Goal: Information Seeking & Learning: Learn about a topic

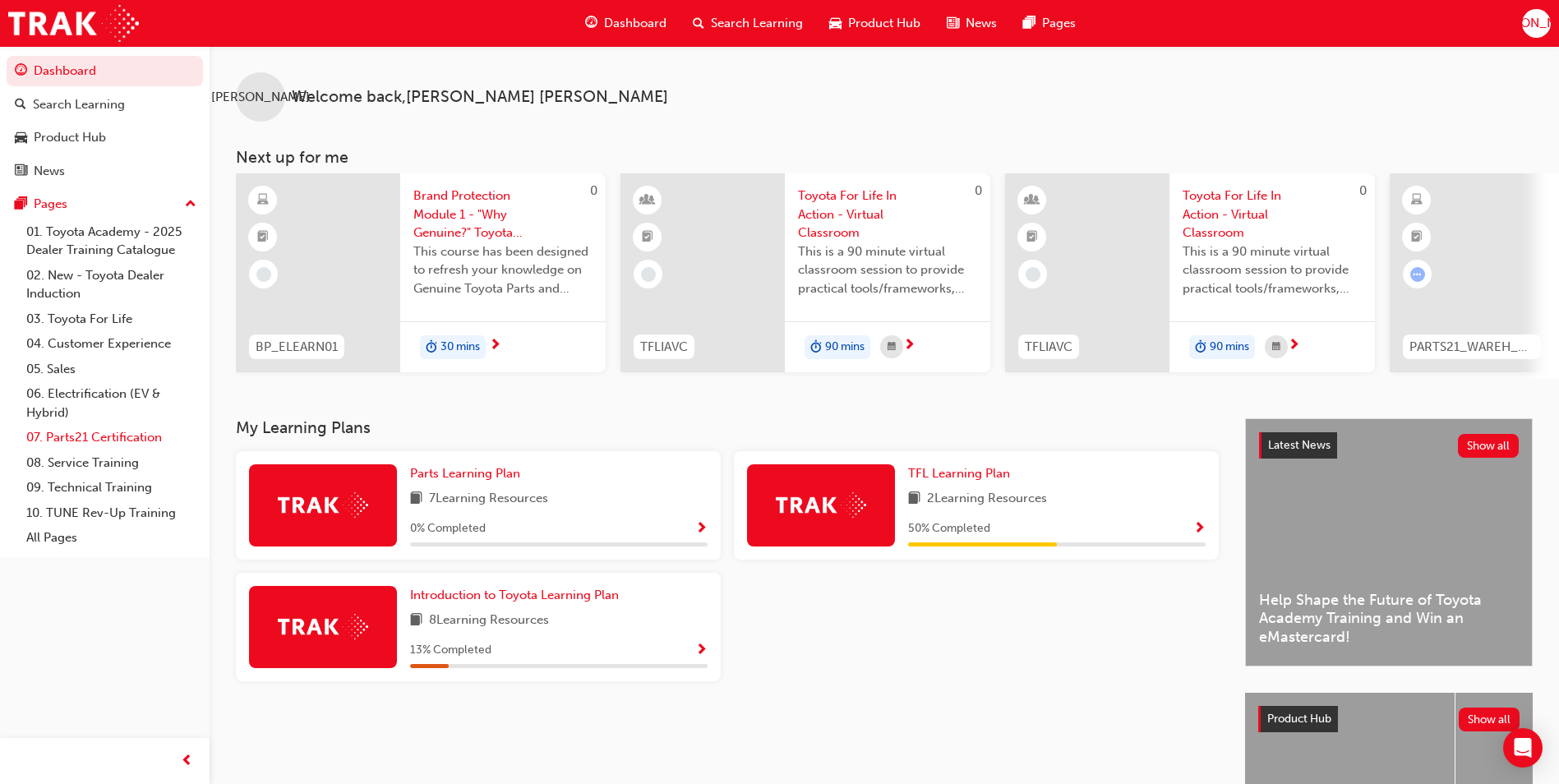
click at [133, 439] on link "07. Parts21 Certification" at bounding box center [111, 437] width 184 height 25
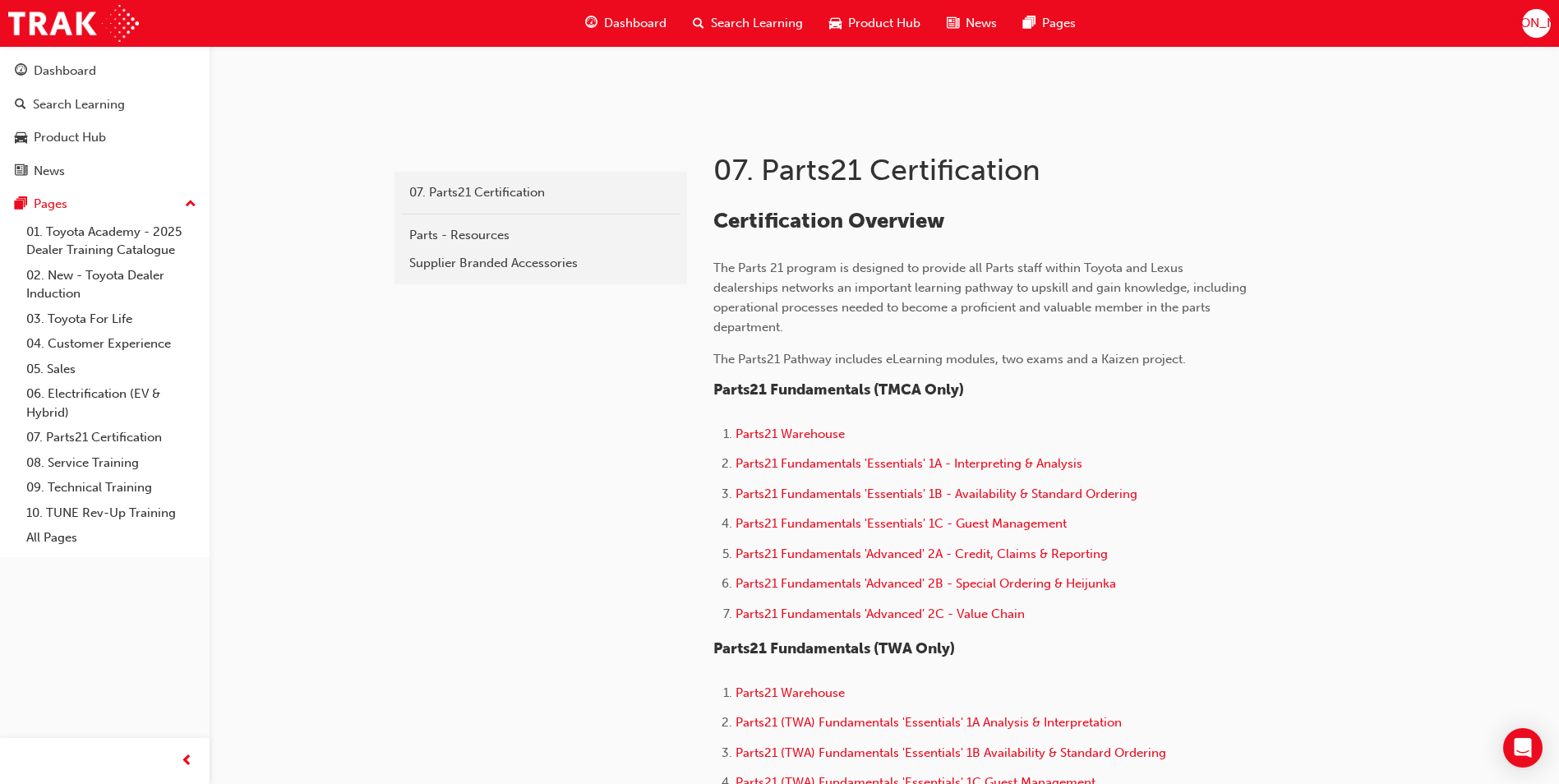
scroll to position [247, 0]
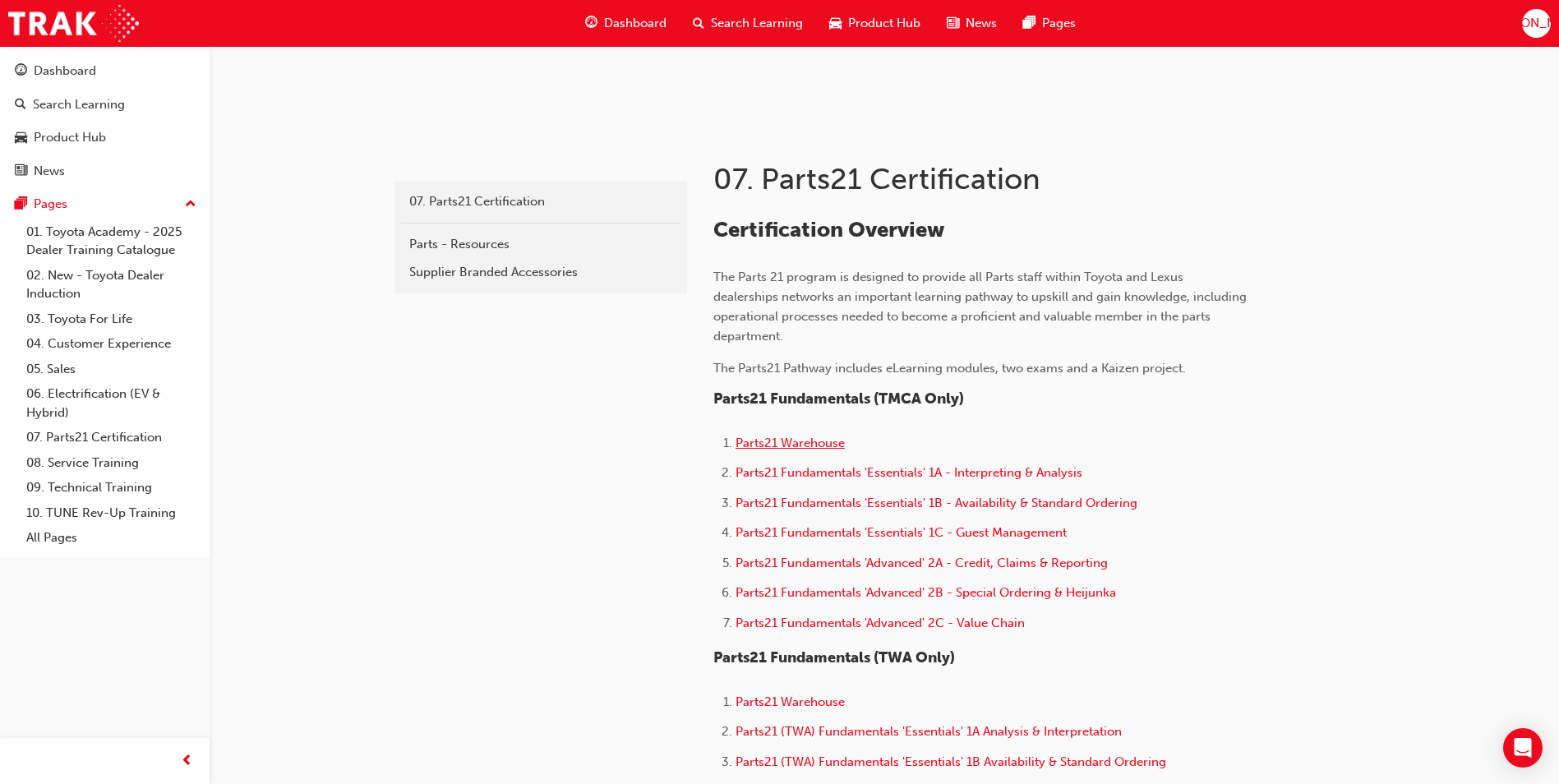
click at [756, 435] on span "Parts21 Warehouse" at bounding box center [790, 442] width 109 height 15
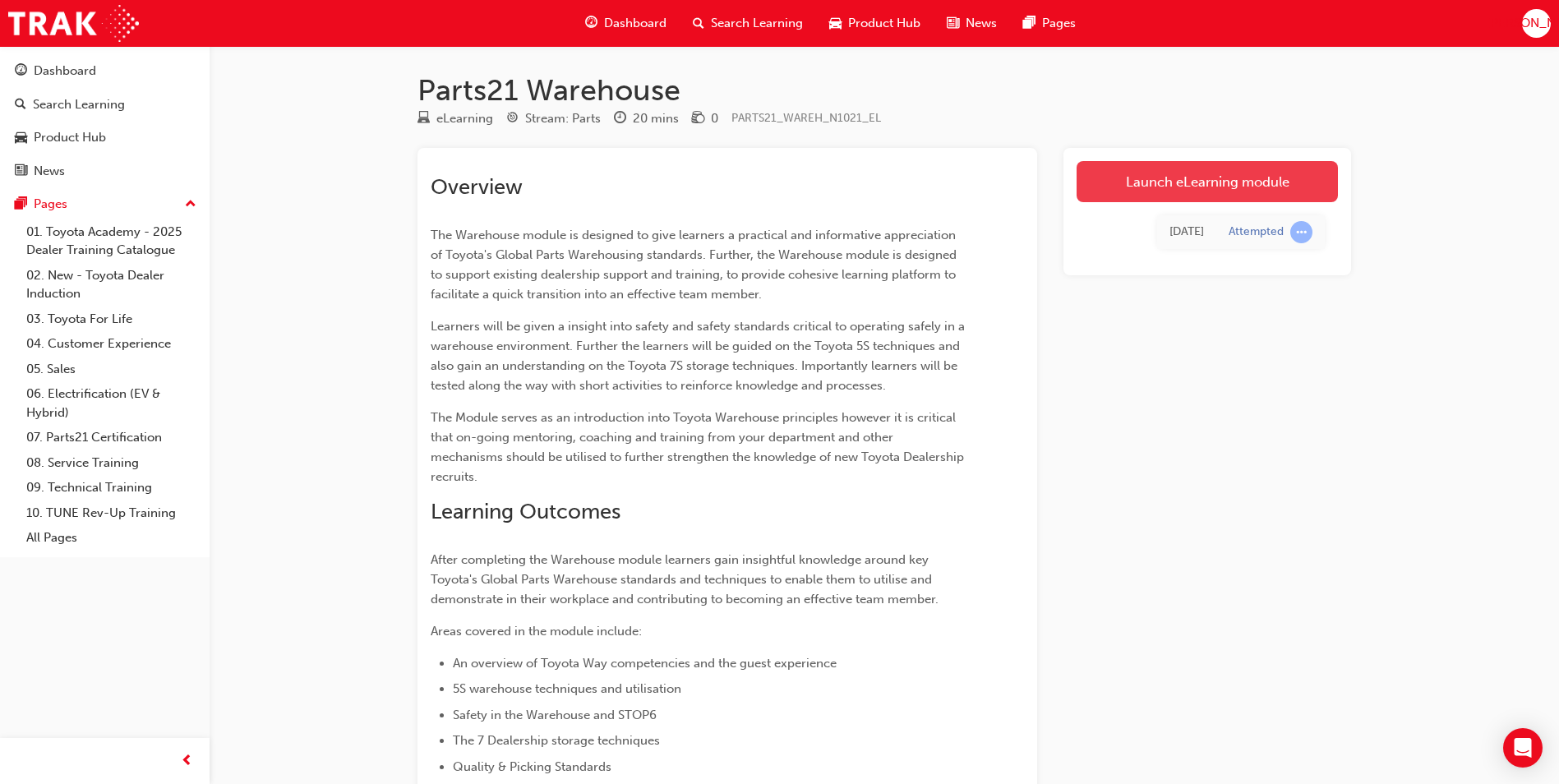
click at [1188, 193] on link "Launch eLearning module" at bounding box center [1208, 181] width 262 height 41
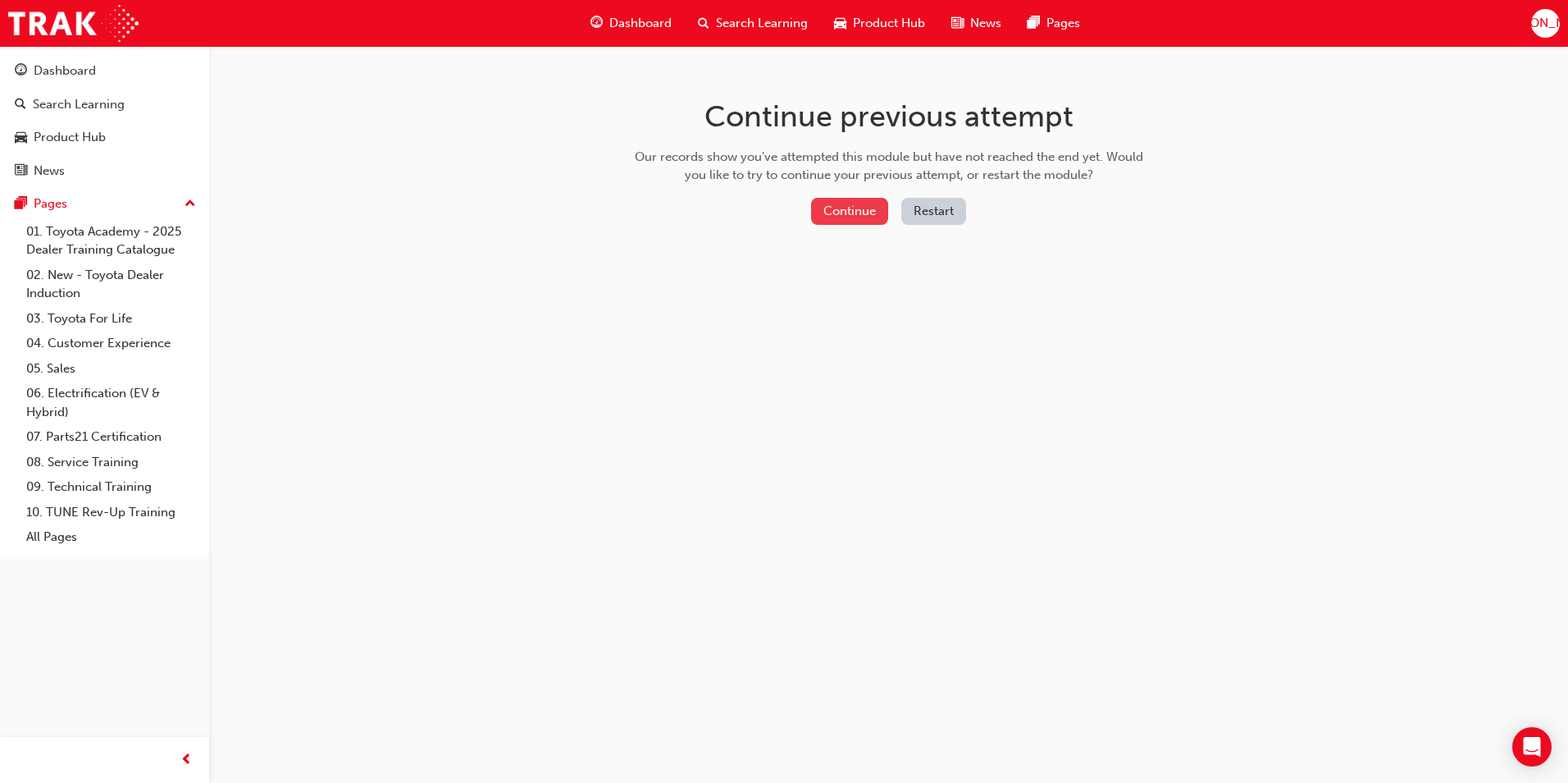
click at [838, 218] on button "Continue" at bounding box center [850, 211] width 77 height 27
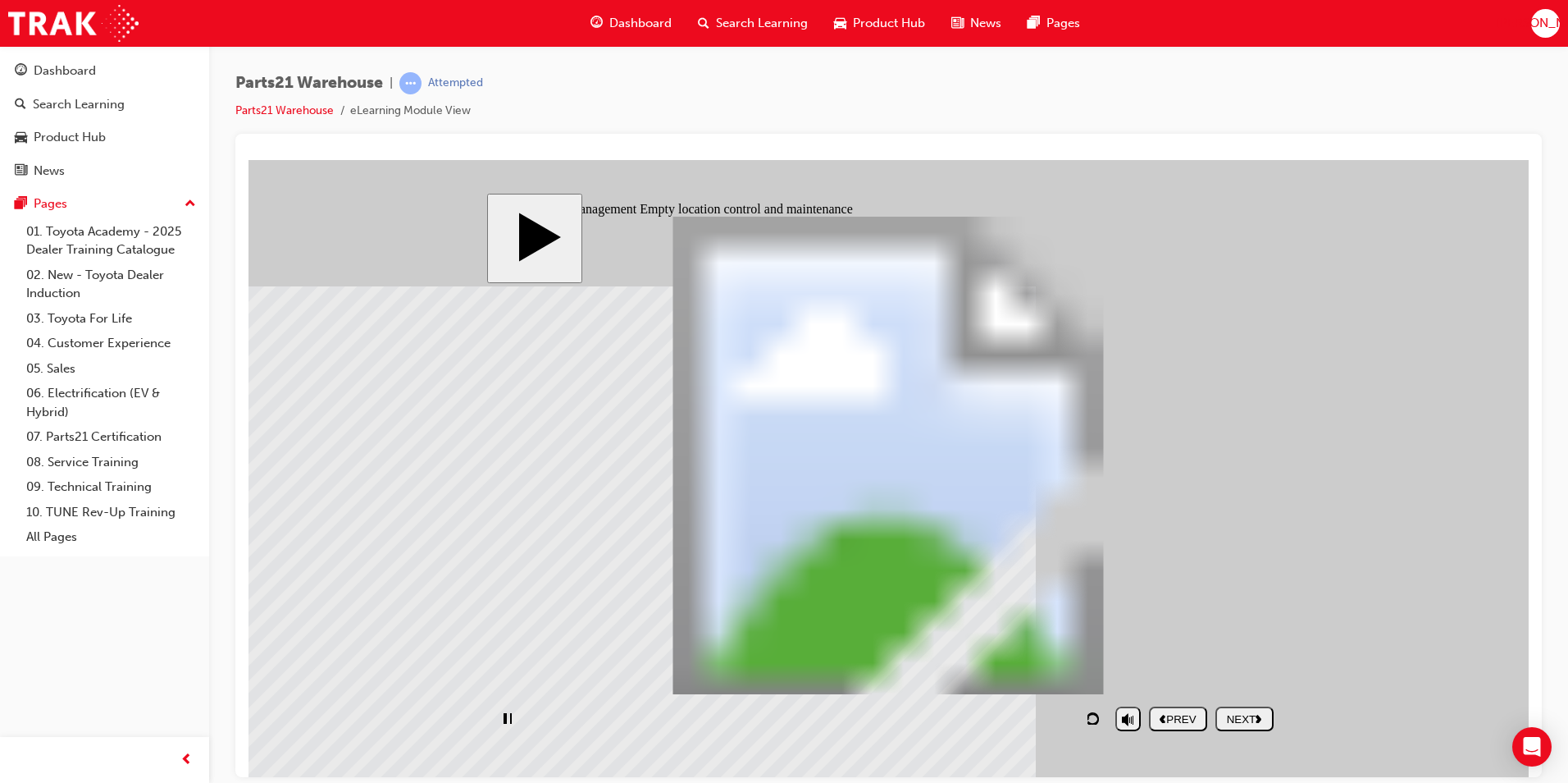
click at [1227, 723] on div "NEXT" at bounding box center [1244, 718] width 45 height 12
click at [1259, 719] on polygon "next" at bounding box center [1259, 717] width 6 height 8
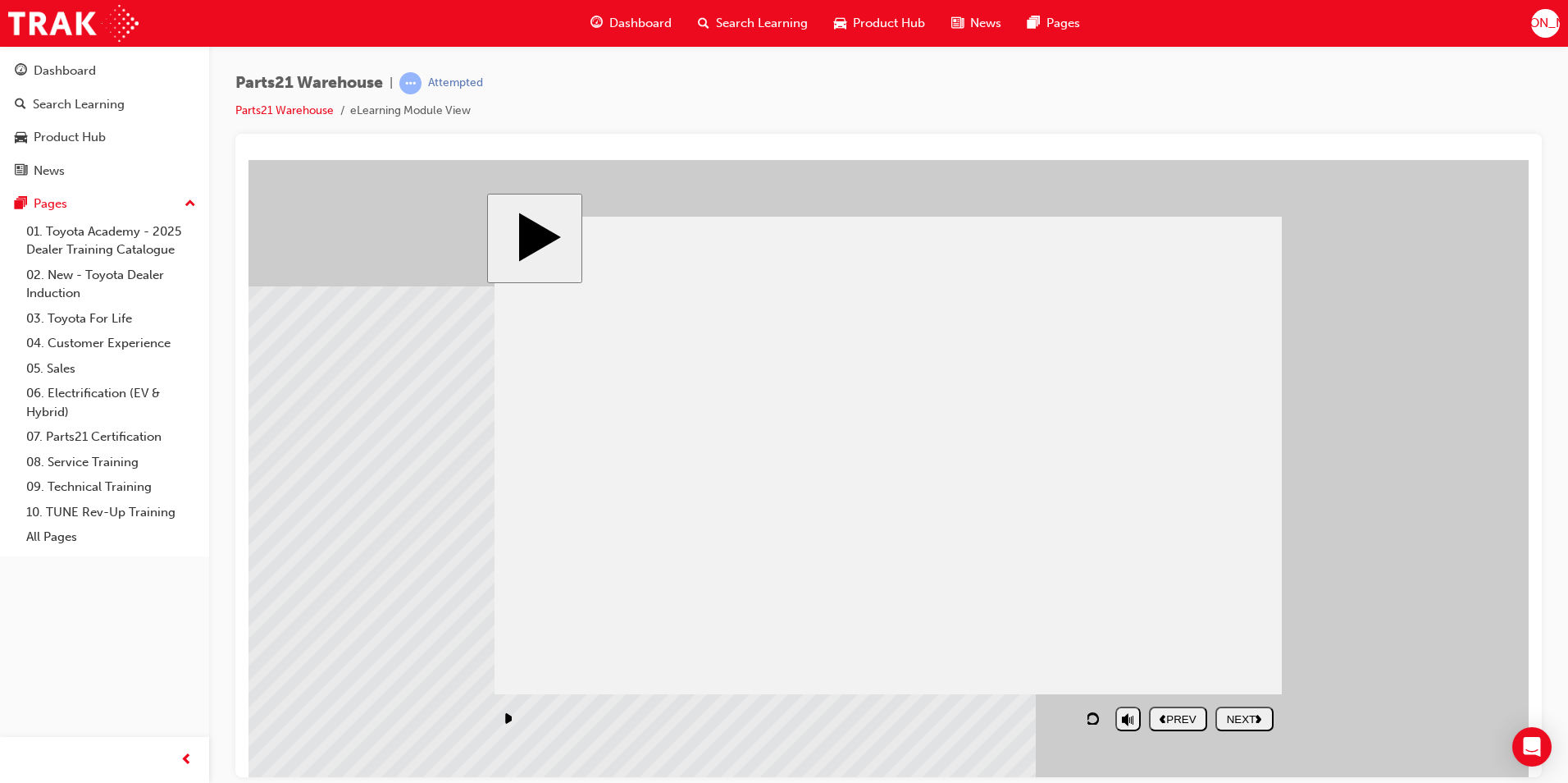
click at [1239, 725] on button "NEXT" at bounding box center [1245, 718] width 58 height 25
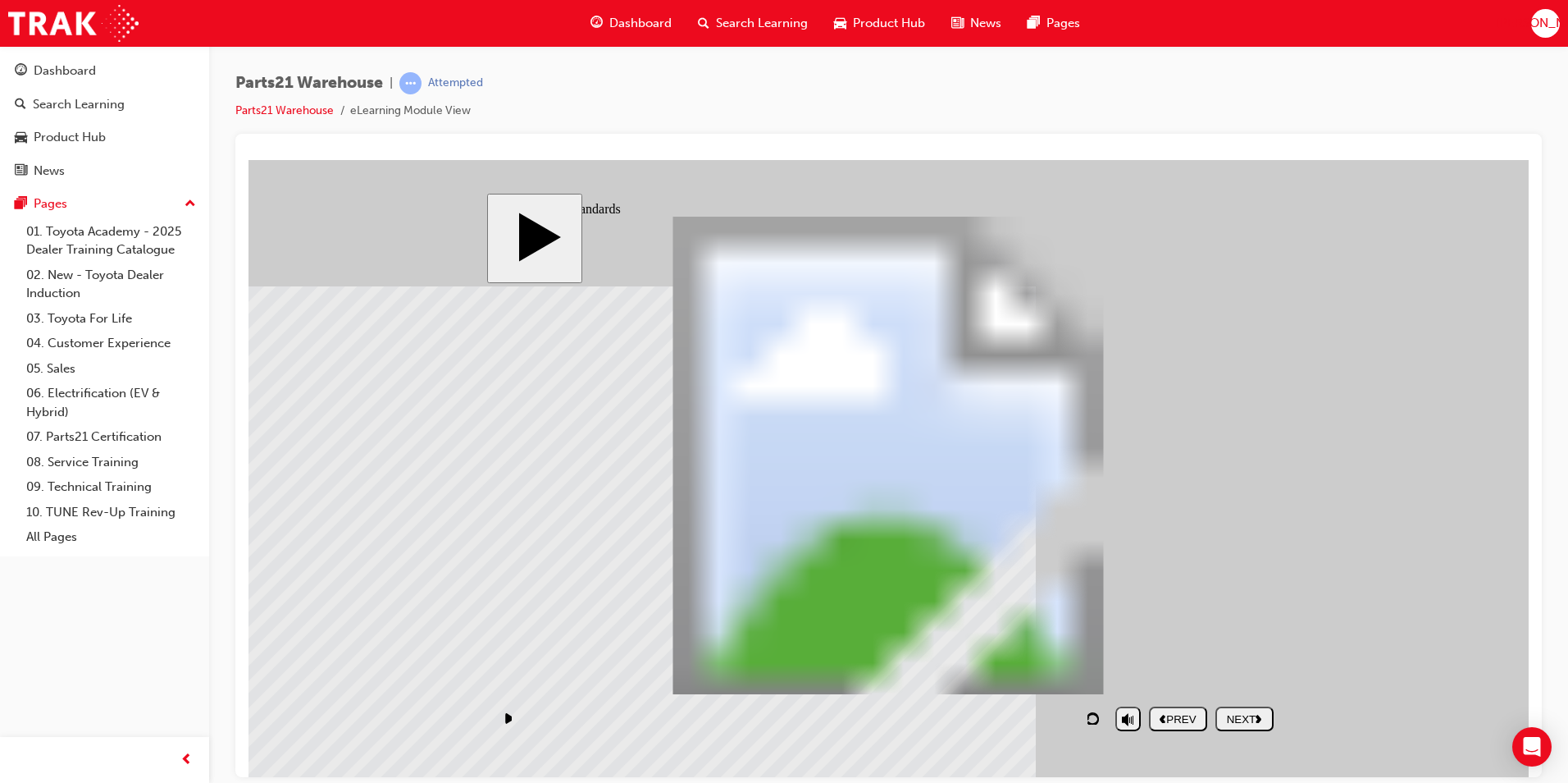
click at [1267, 713] on div "NEXT" at bounding box center [1244, 718] width 45 height 12
click at [425, 672] on body "slide: Fundamental Quality PARTS21 Warehouse (Quality) PARTS21 Warehouse Rectan…" at bounding box center [889, 468] width 1281 height 617
click at [1236, 708] on button "NEXT" at bounding box center [1245, 718] width 58 height 25
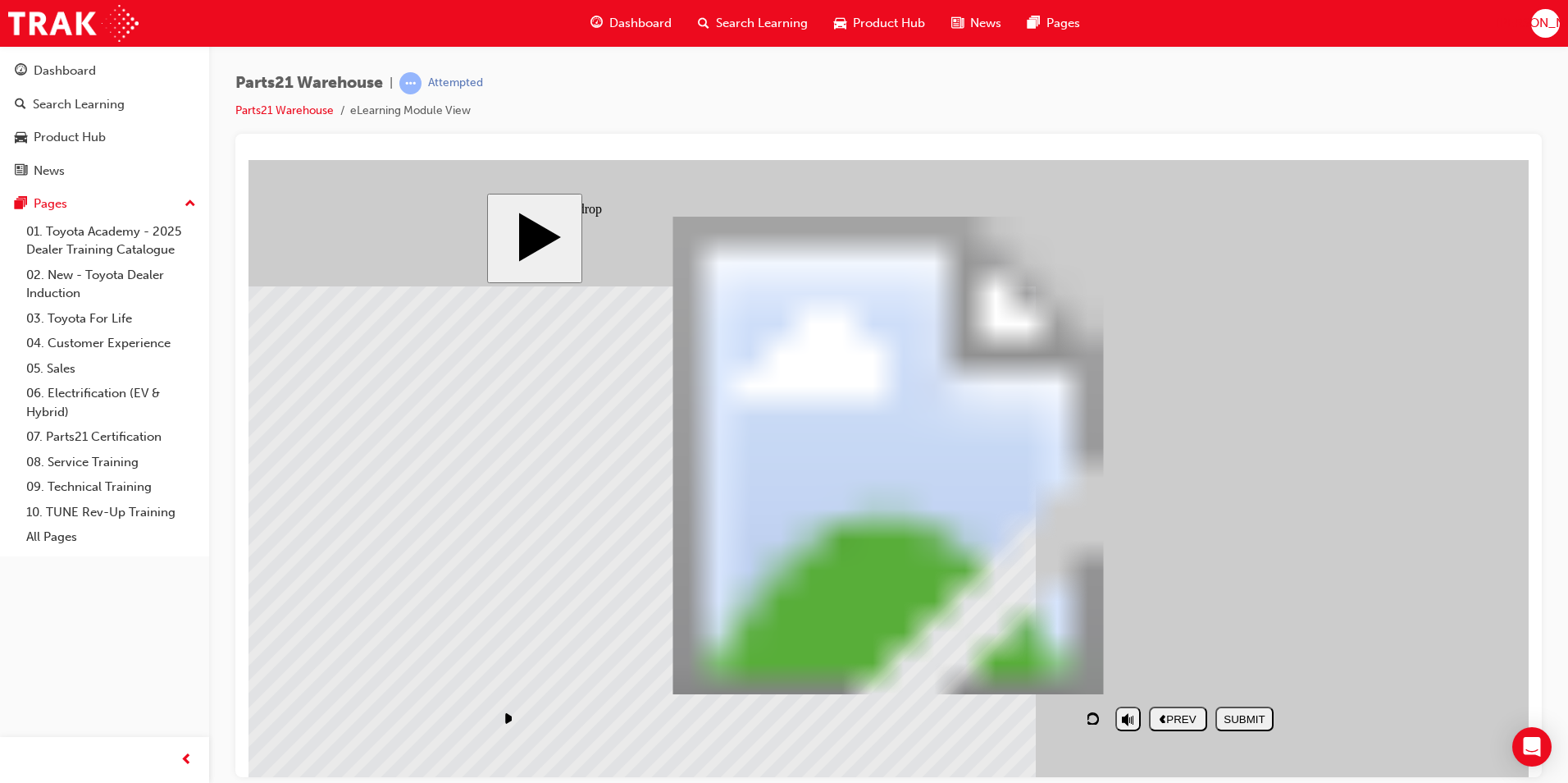
drag, startPoint x: 1210, startPoint y: 441, endPoint x: 1016, endPoint y: 623, distance: 266.0
drag, startPoint x: 933, startPoint y: 384, endPoint x: 929, endPoint y: 411, distance: 27.3
click at [1229, 713] on div "SUBMIT" at bounding box center [1244, 718] width 45 height 12
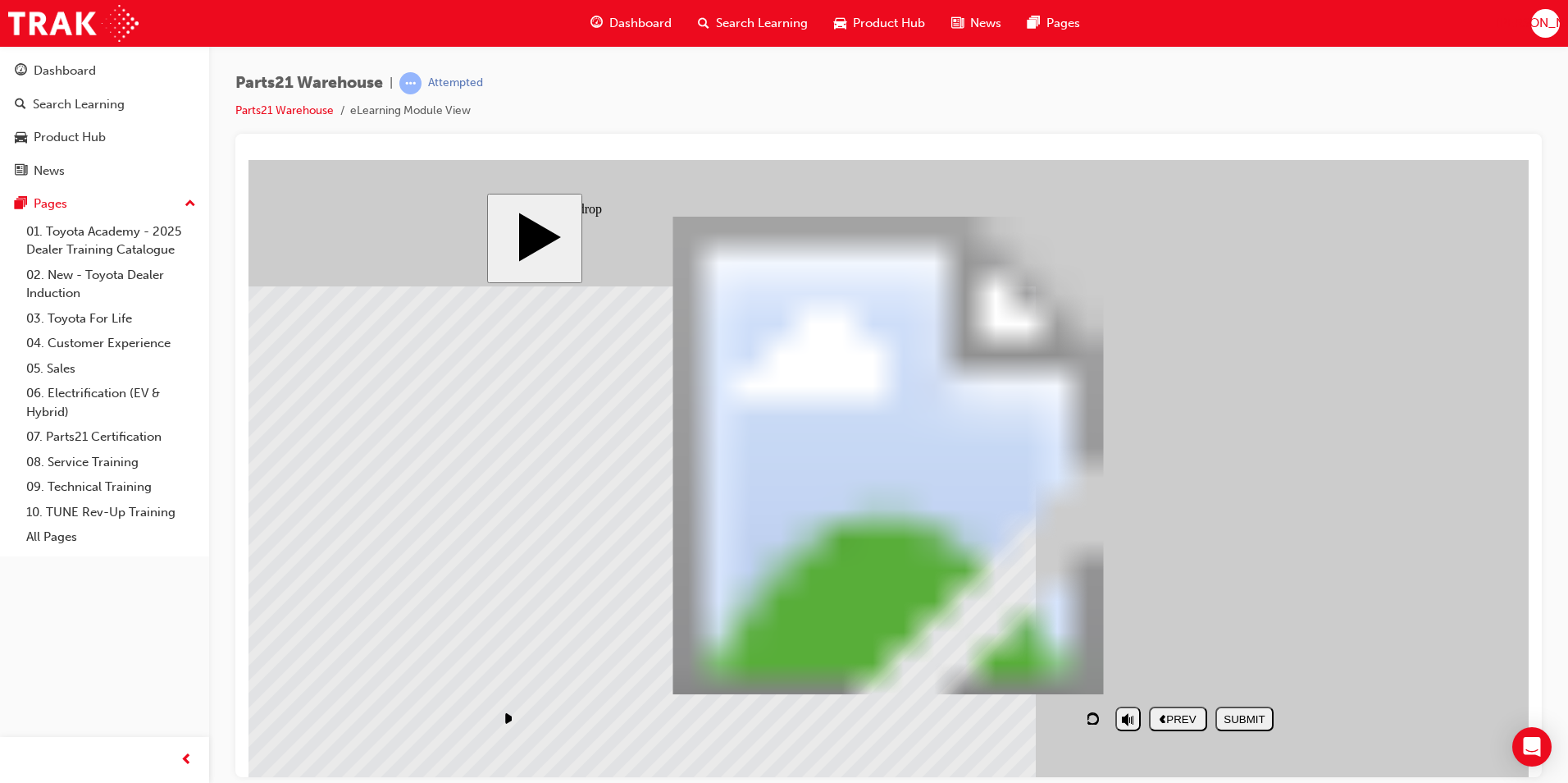
drag, startPoint x: 1204, startPoint y: 545, endPoint x: 1025, endPoint y: 374, distance: 247.6
drag, startPoint x: 1189, startPoint y: 420, endPoint x: 997, endPoint y: 553, distance: 233.6
click at [1240, 716] on div "SUBMIT" at bounding box center [1244, 718] width 45 height 12
drag, startPoint x: 1145, startPoint y: 446, endPoint x: 1033, endPoint y: 595, distance: 186.4
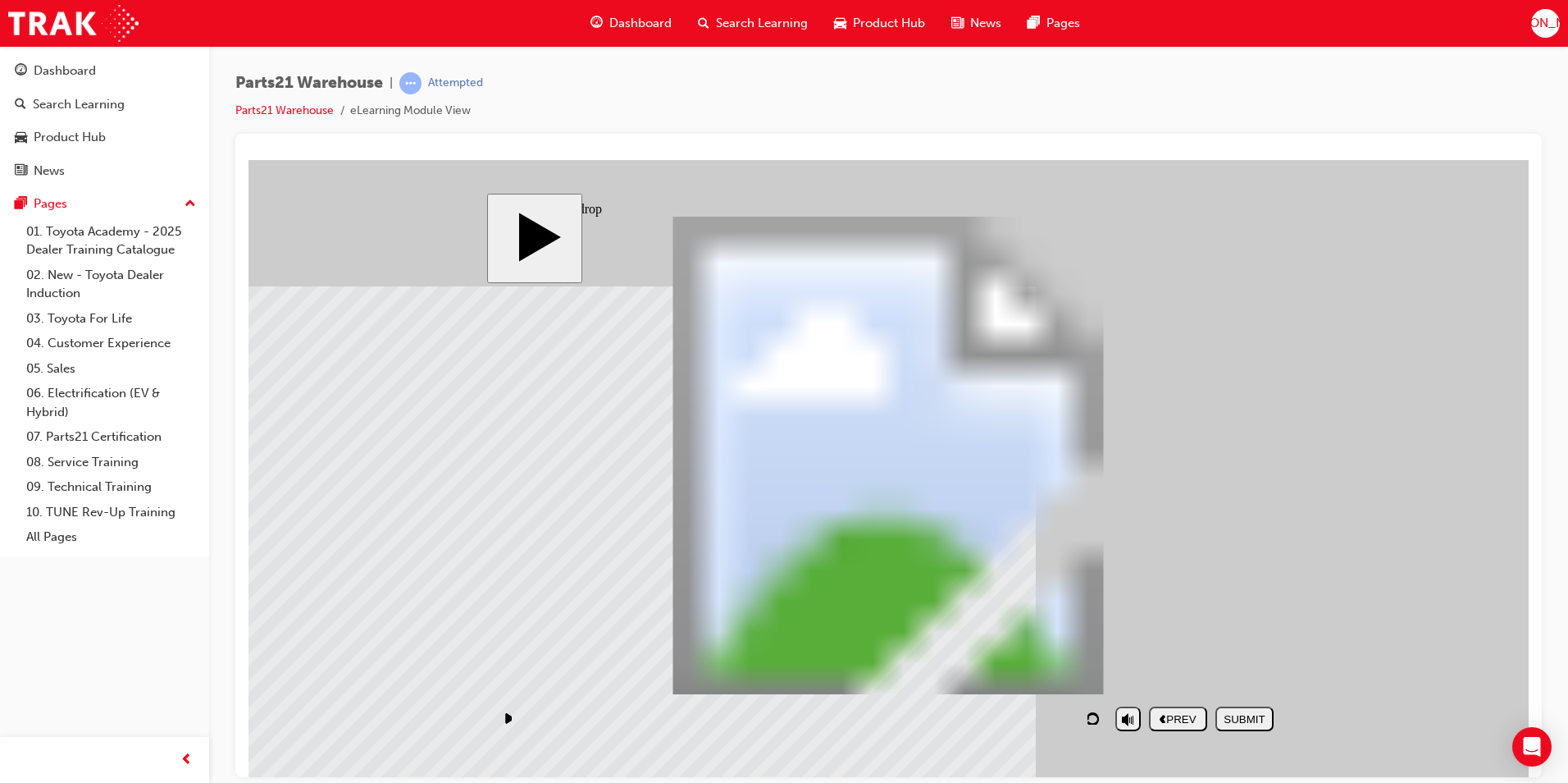
drag, startPoint x: 1190, startPoint y: 547, endPoint x: 1004, endPoint y: 367, distance: 258.8
click at [1250, 715] on div "SUBMIT" at bounding box center [1244, 718] width 45 height 12
drag, startPoint x: 1084, startPoint y: 528, endPoint x: 1006, endPoint y: 367, distance: 178.9
drag, startPoint x: 1150, startPoint y: 371, endPoint x: 962, endPoint y: 533, distance: 248.2
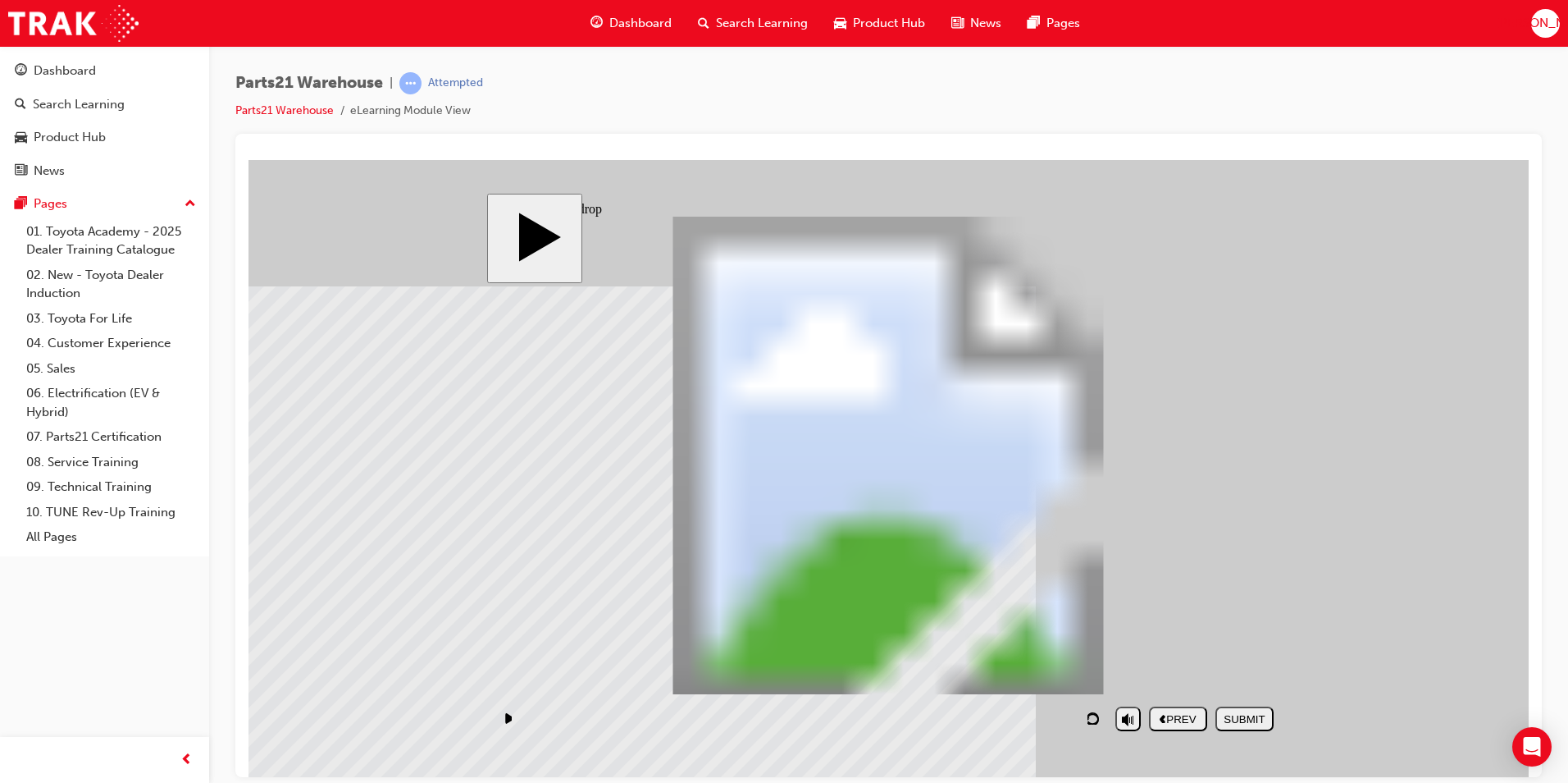
click at [1228, 715] on div "SUBMIT" at bounding box center [1244, 718] width 45 height 12
click at [1227, 712] on div "NEXT" at bounding box center [1244, 718] width 45 height 12
drag, startPoint x: 553, startPoint y: 594, endPoint x: 1127, endPoint y: 506, distance: 580.7
drag, startPoint x: 1176, startPoint y: 594, endPoint x: 996, endPoint y: 503, distance: 201.7
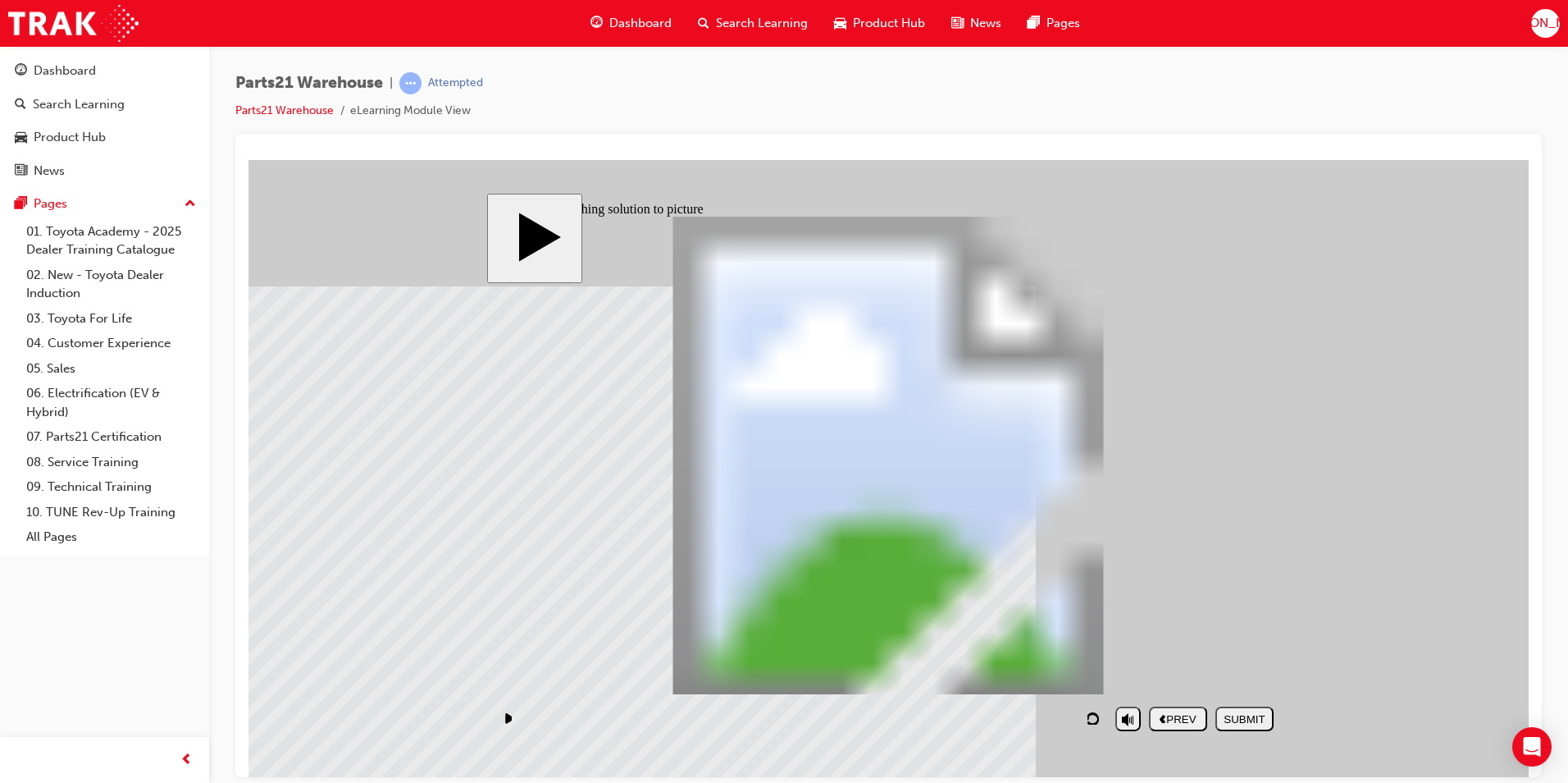
drag, startPoint x: 834, startPoint y: 594, endPoint x: 823, endPoint y: 493, distance: 101.6
drag, startPoint x: 1009, startPoint y: 621, endPoint x: 653, endPoint y: 513, distance: 372.0
click at [1229, 713] on div "SUBMIT" at bounding box center [1244, 718] width 45 height 12
click at [1239, 709] on button "NEXT" at bounding box center [1245, 718] width 58 height 25
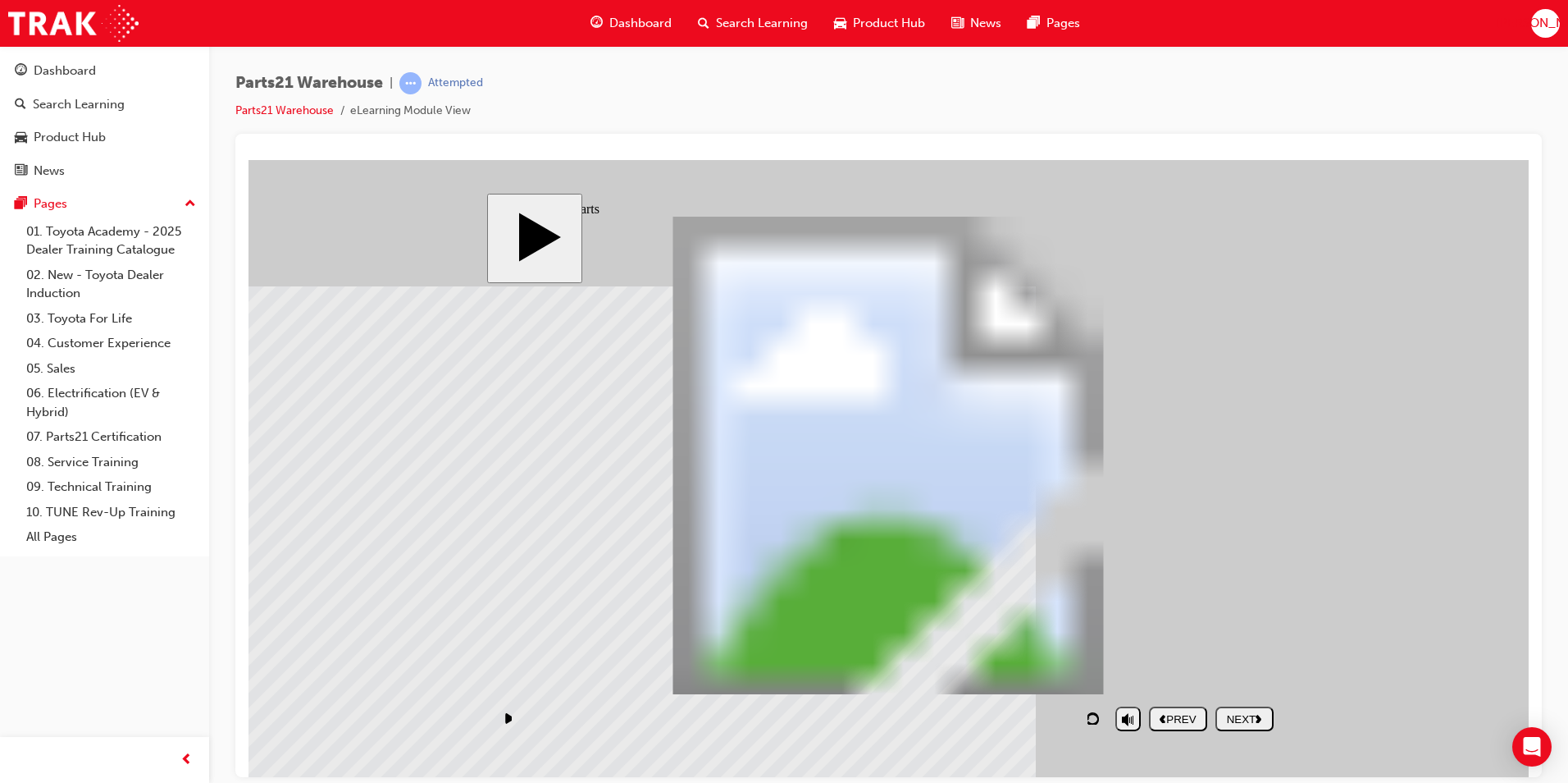
click at [1265, 722] on div "NEXT" at bounding box center [1244, 718] width 45 height 12
click at [1259, 719] on polygon "next" at bounding box center [1259, 717] width 6 height 8
click at [1255, 722] on div "NEXT" at bounding box center [1244, 718] width 45 height 12
click at [1255, 725] on button "NEXT" at bounding box center [1245, 718] width 58 height 25
click at [1238, 722] on div "NEXT" at bounding box center [1244, 718] width 45 height 12
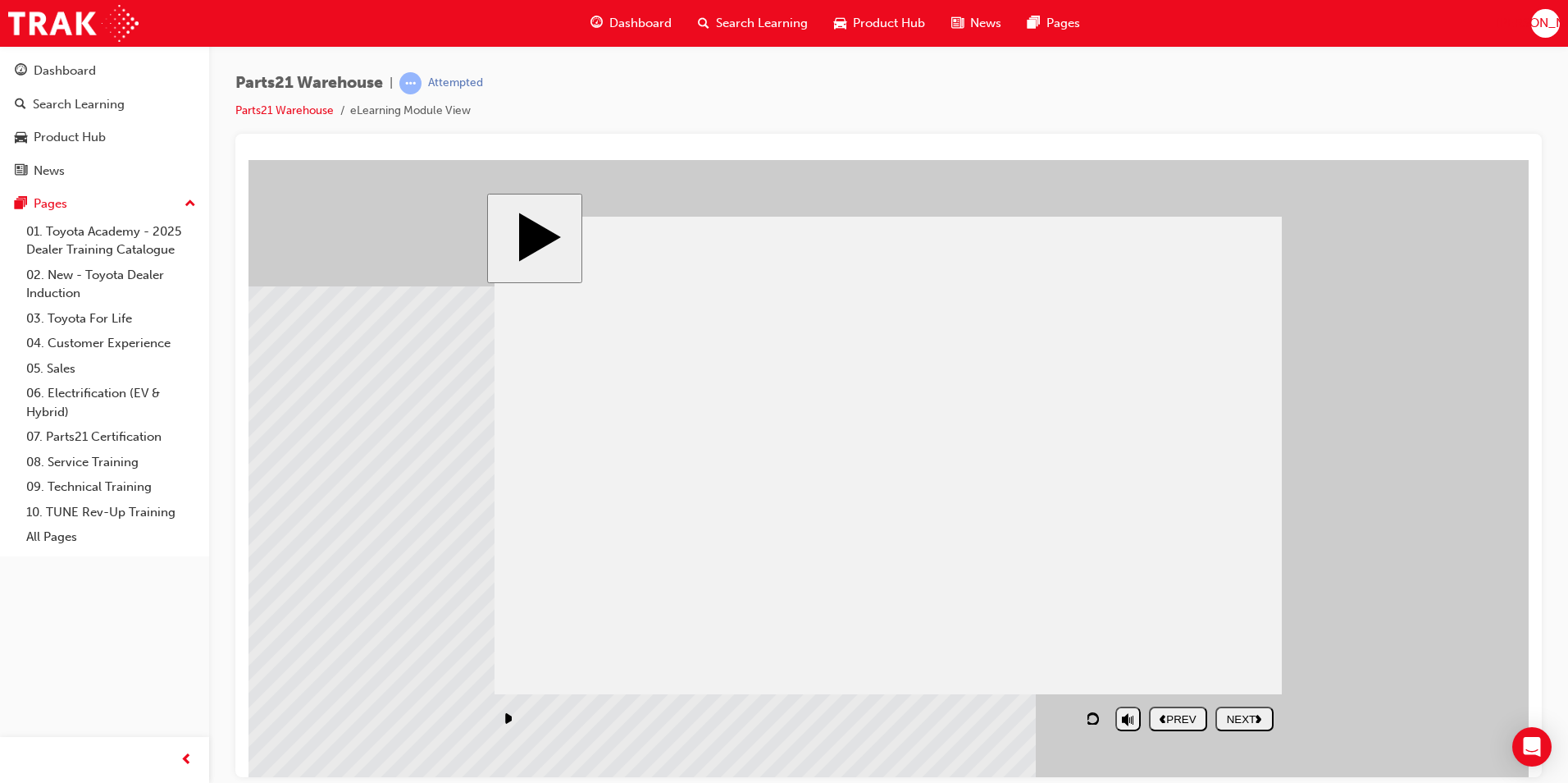
click at [1255, 714] on div "NEXT" at bounding box center [1244, 718] width 45 height 12
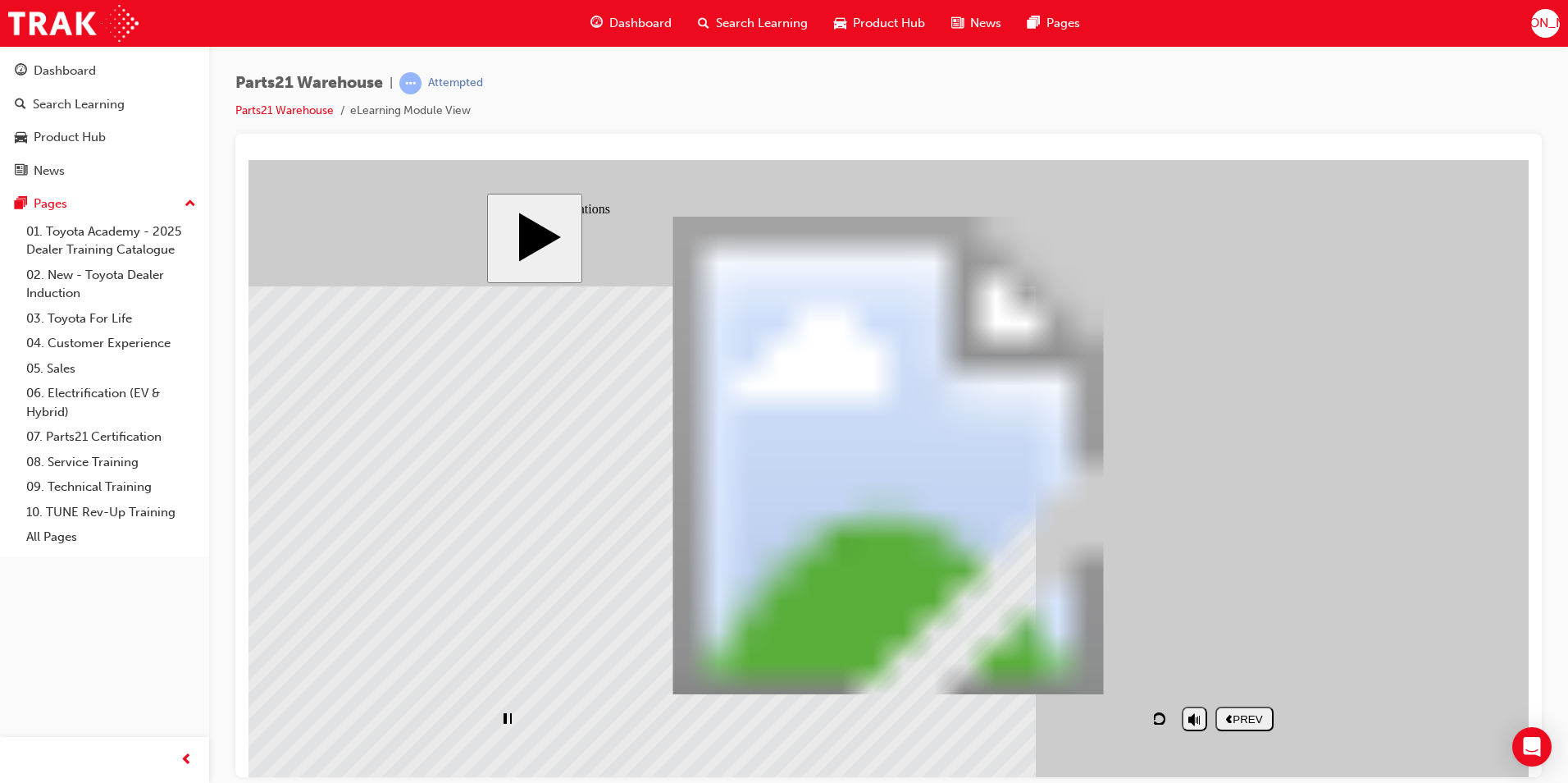
click at [1252, 717] on div "PREV" at bounding box center [1244, 718] width 45 height 12
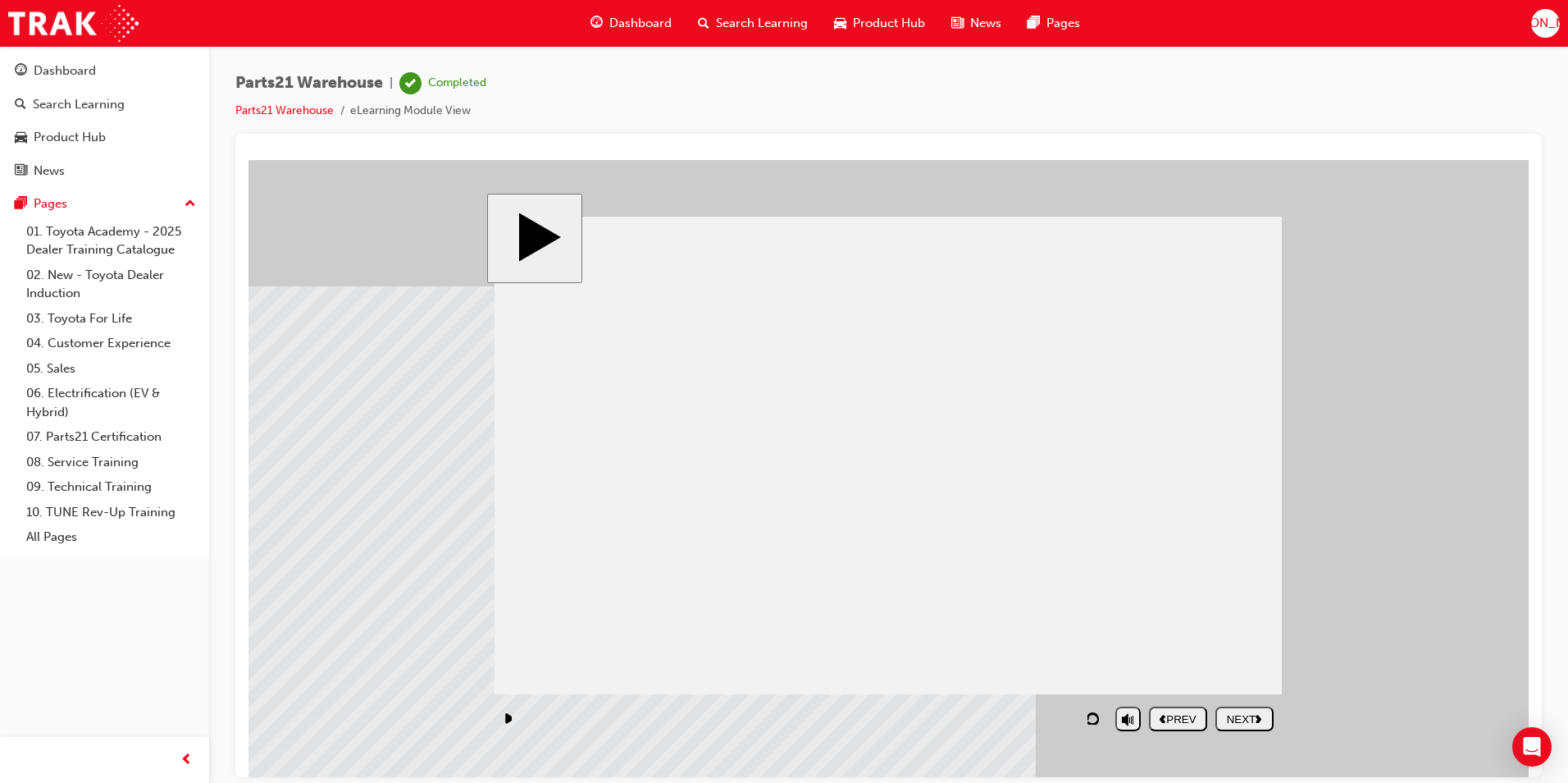
click at [1258, 728] on button "NEXT" at bounding box center [1245, 718] width 58 height 25
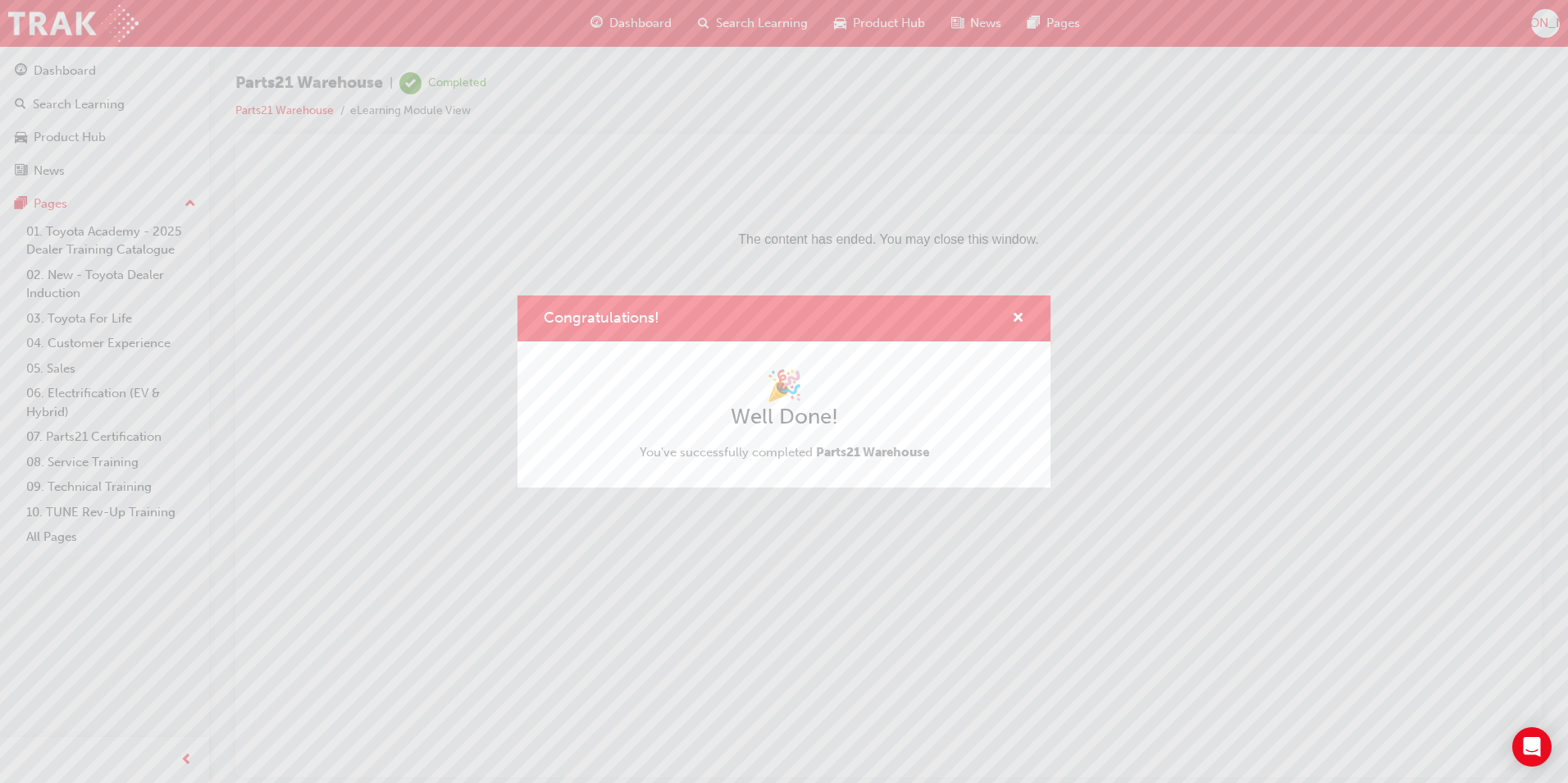
click at [778, 343] on div "🎉 Well Done! You've successfully completed Parts21 Warehouse" at bounding box center [784, 414] width 533 height 146
click at [1023, 312] on span "cross-icon" at bounding box center [1018, 319] width 12 height 15
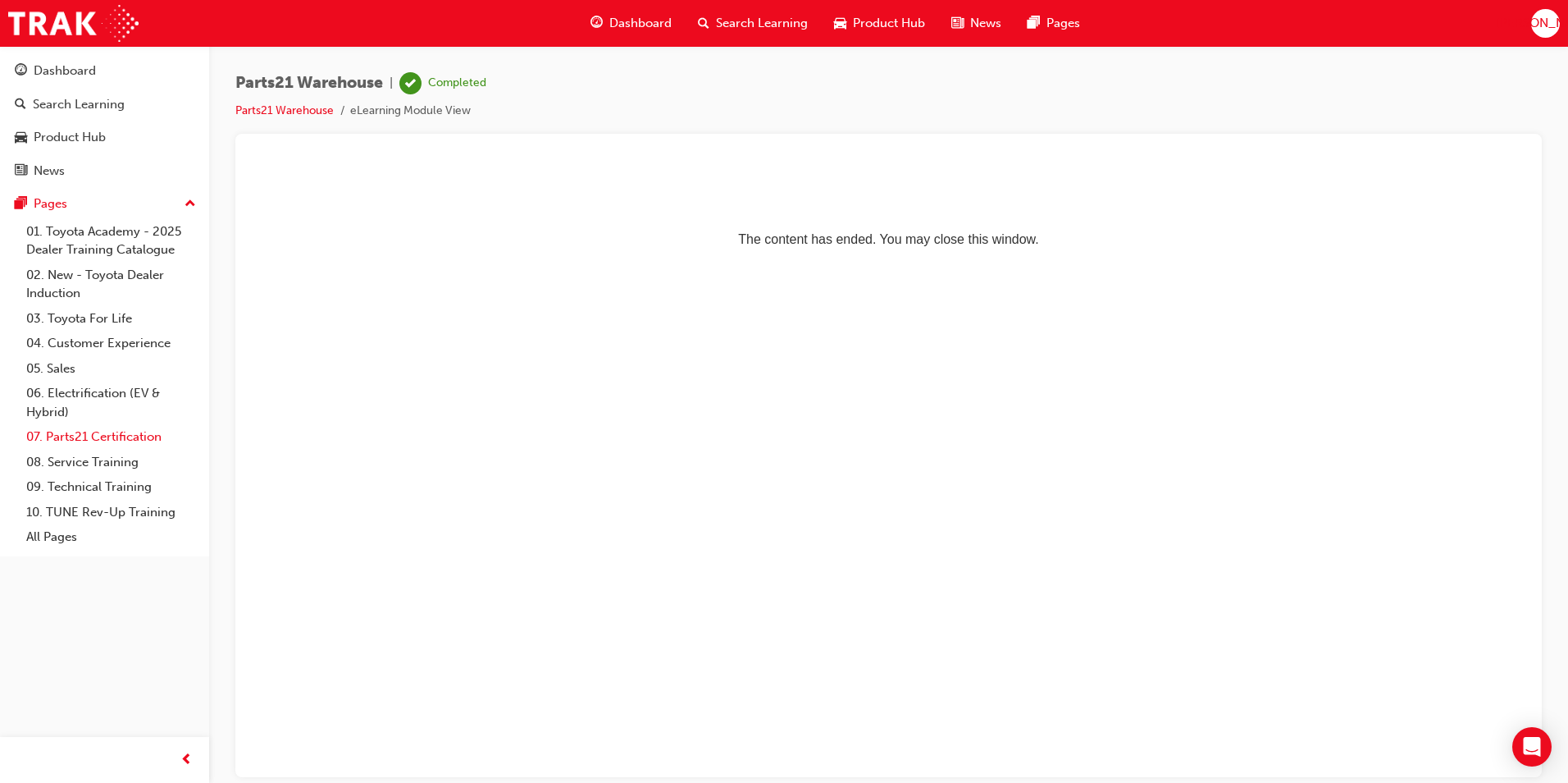
click at [35, 436] on link "07. Parts21 Certification" at bounding box center [110, 437] width 183 height 25
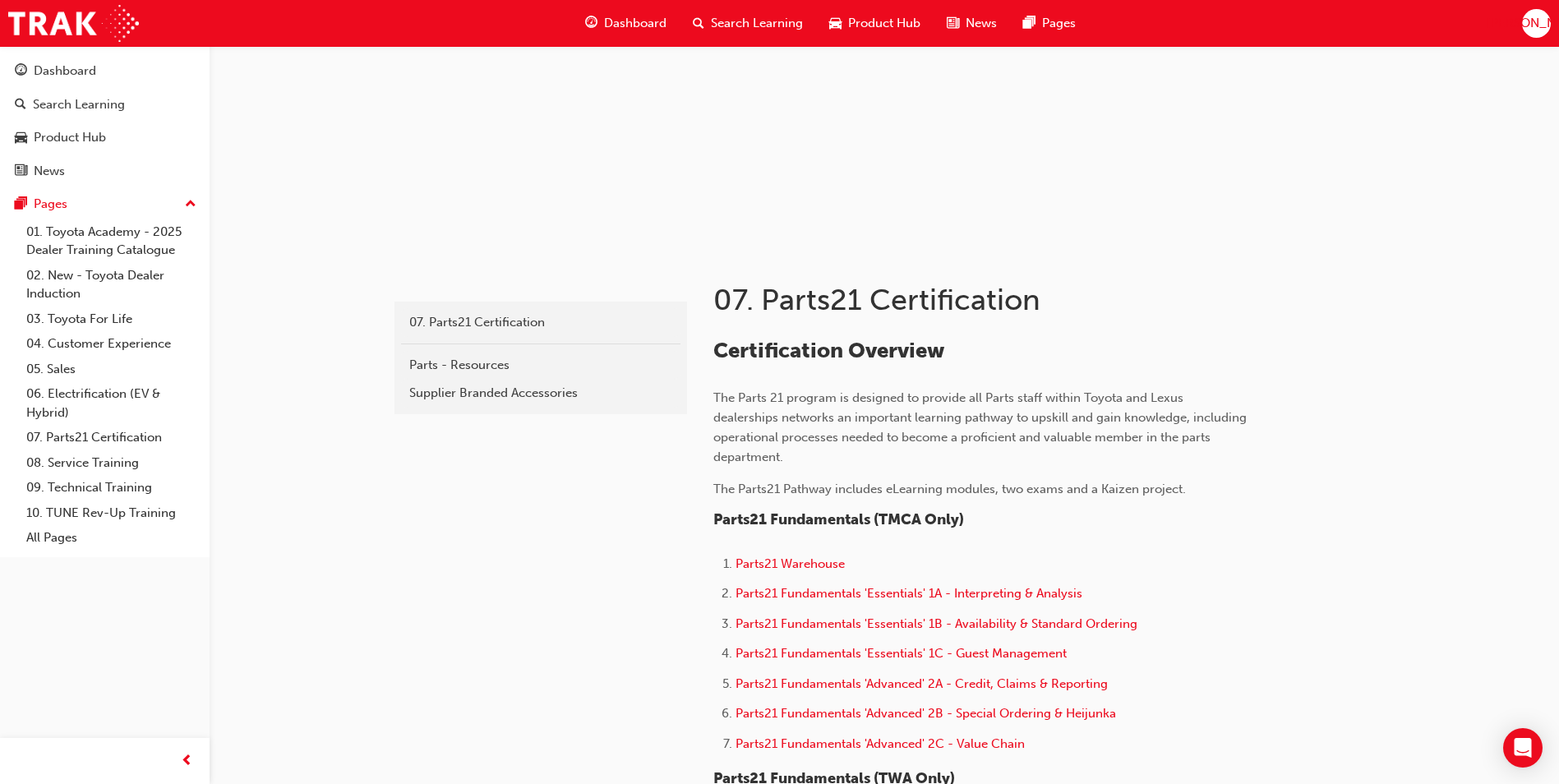
scroll to position [164, 0]
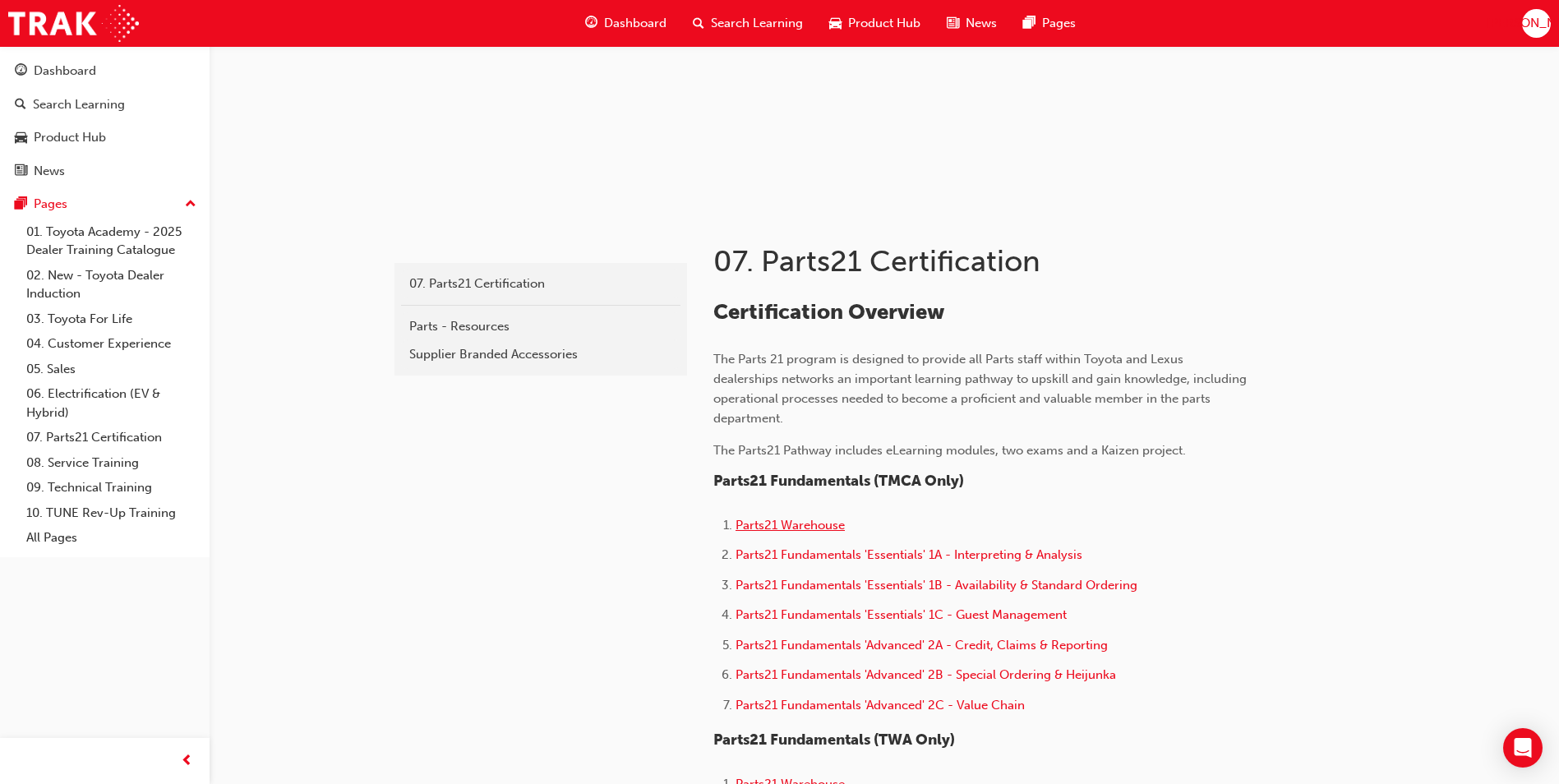
click at [807, 524] on span "Parts21 Warehouse" at bounding box center [790, 525] width 109 height 15
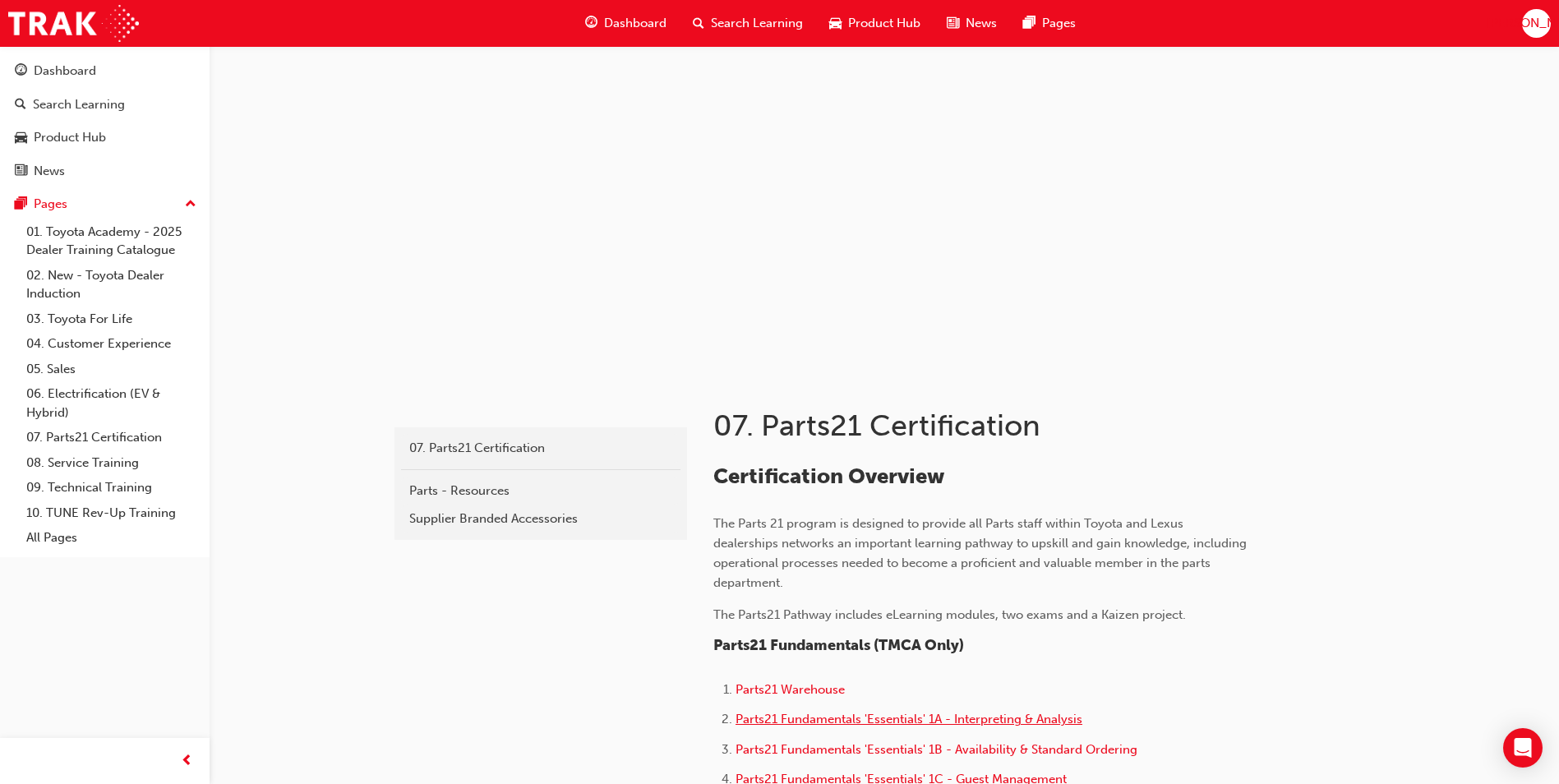
click at [951, 718] on span "Parts21 Fundamentals 'Essentials' 1A - Interpreting & Analysis" at bounding box center [909, 718] width 347 height 15
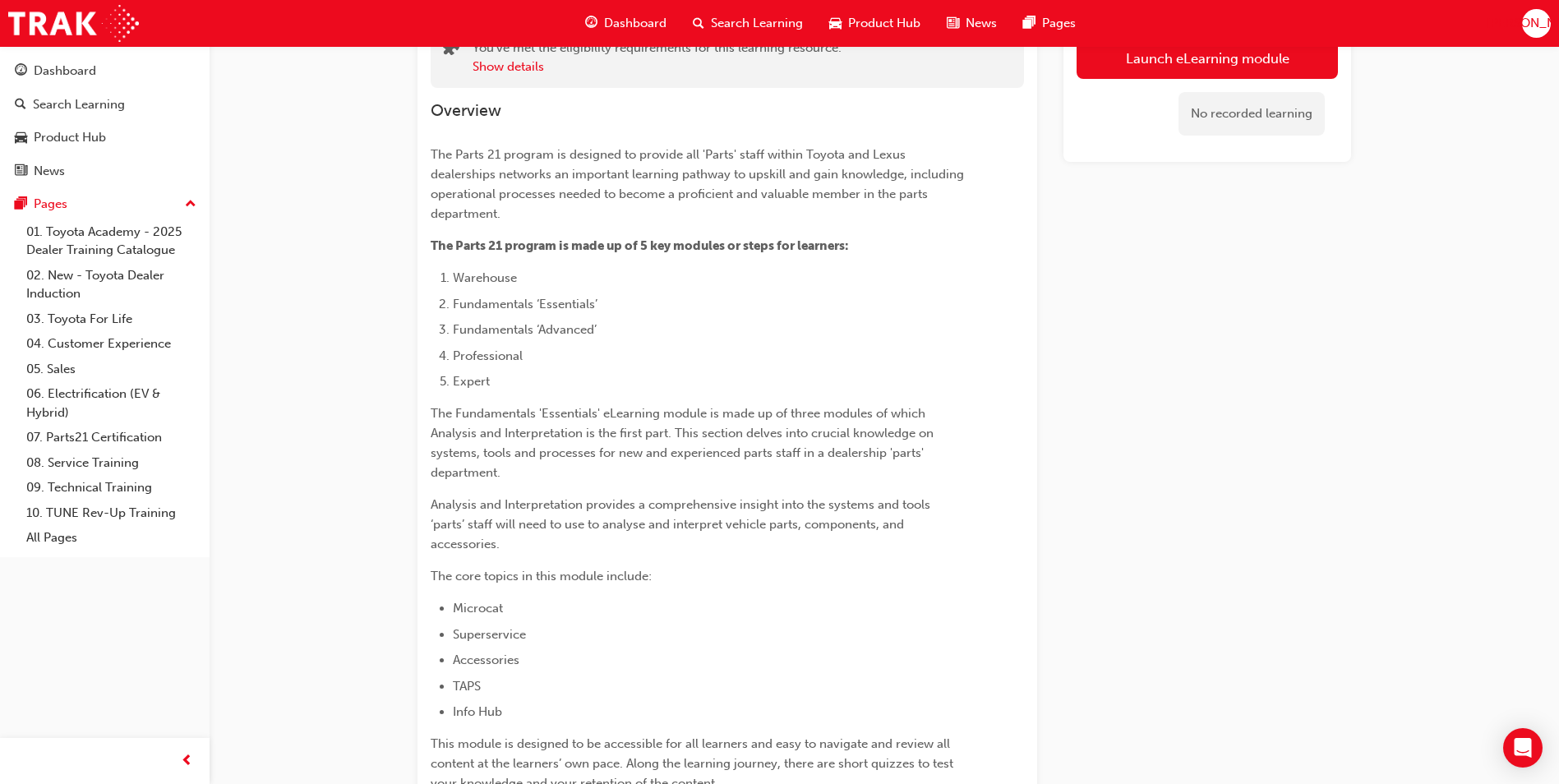
scroll to position [83, 0]
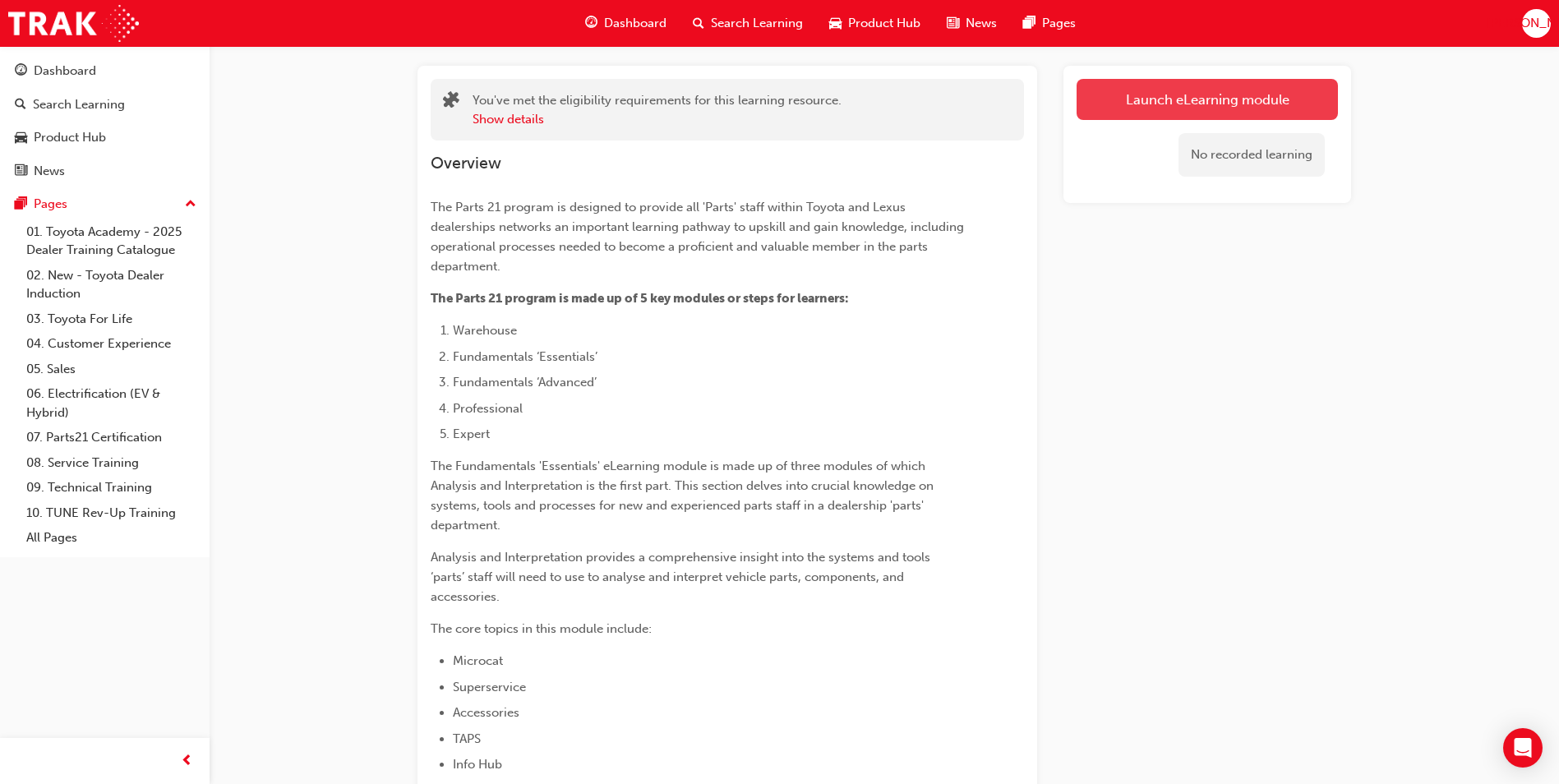
click at [1246, 97] on link "Launch eLearning module" at bounding box center [1208, 99] width 262 height 41
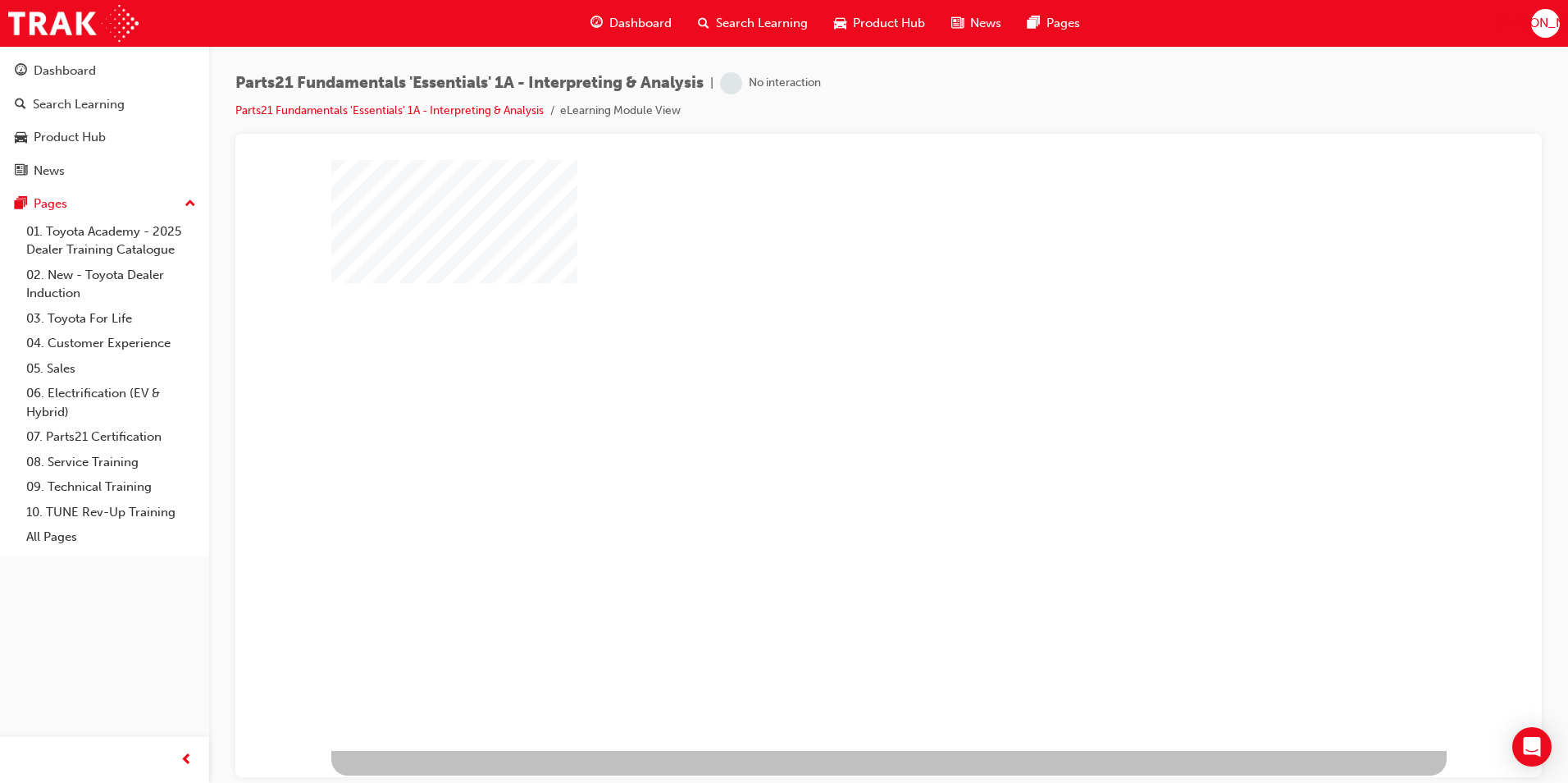
click at [841, 407] on div "play" at bounding box center [841, 407] width 0 height 0
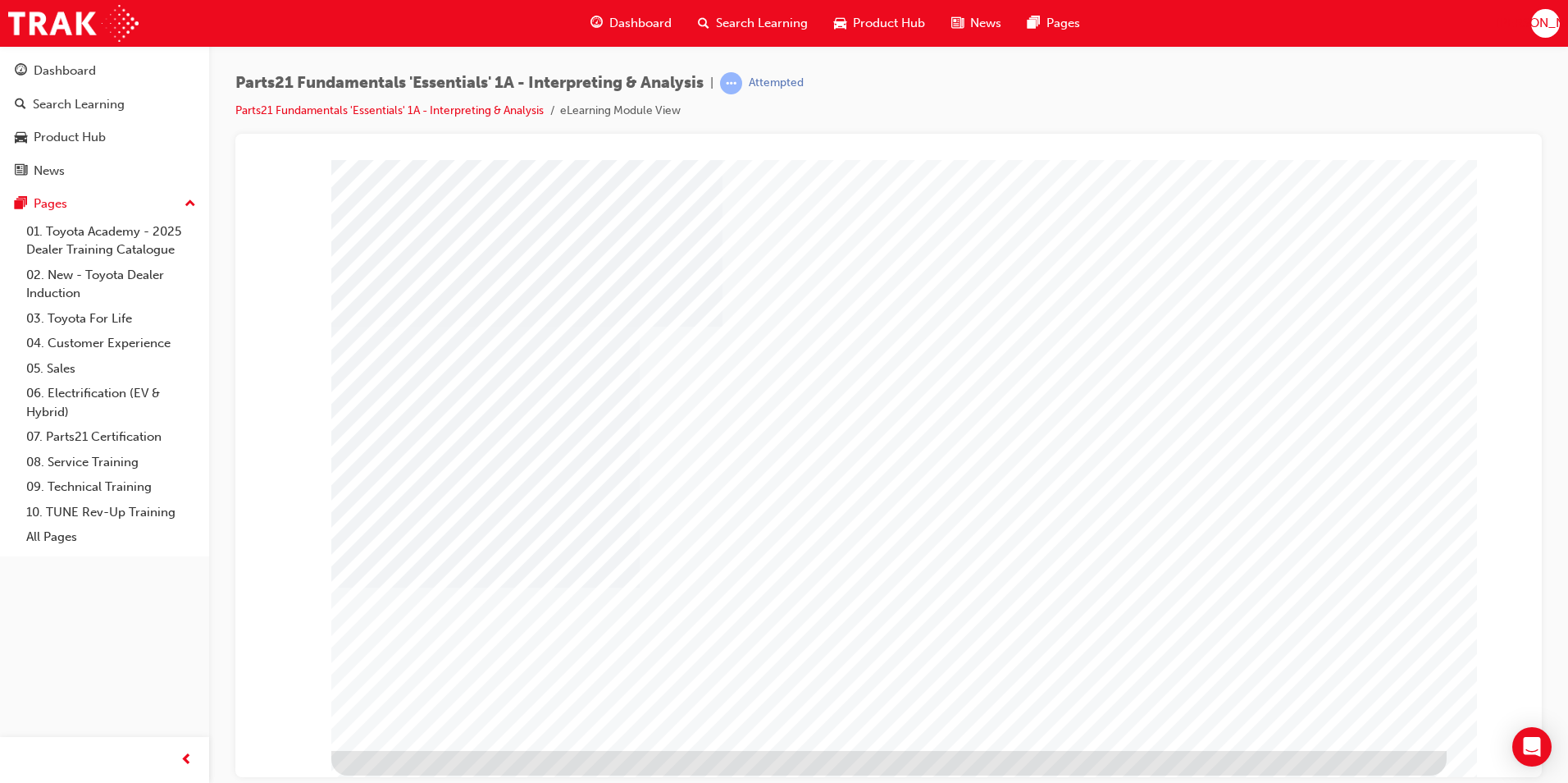
type input "[PERSON_NAME]"
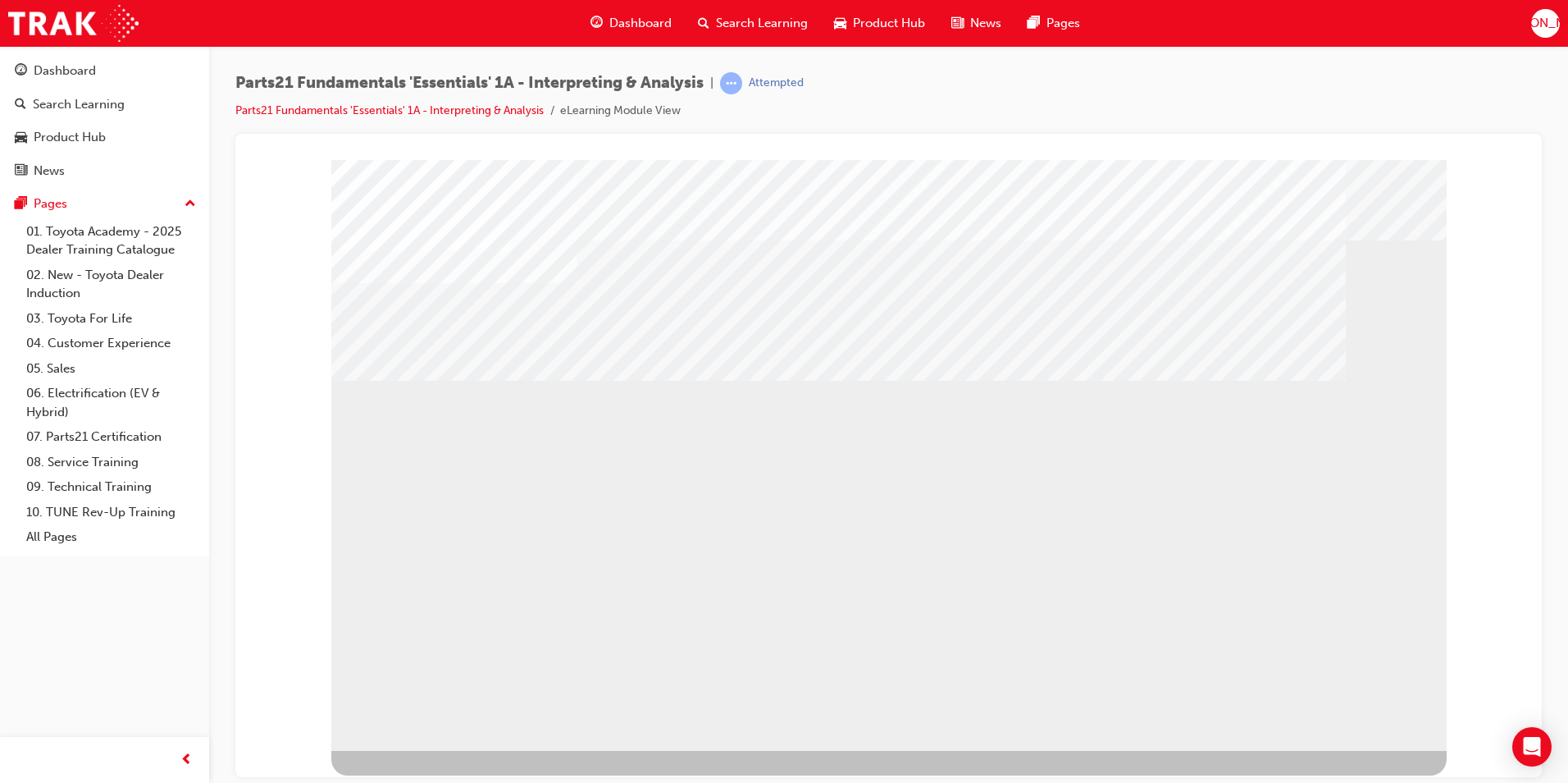
drag, startPoint x: 401, startPoint y: 223, endPoint x: 1298, endPoint y: 103, distance: 905.0
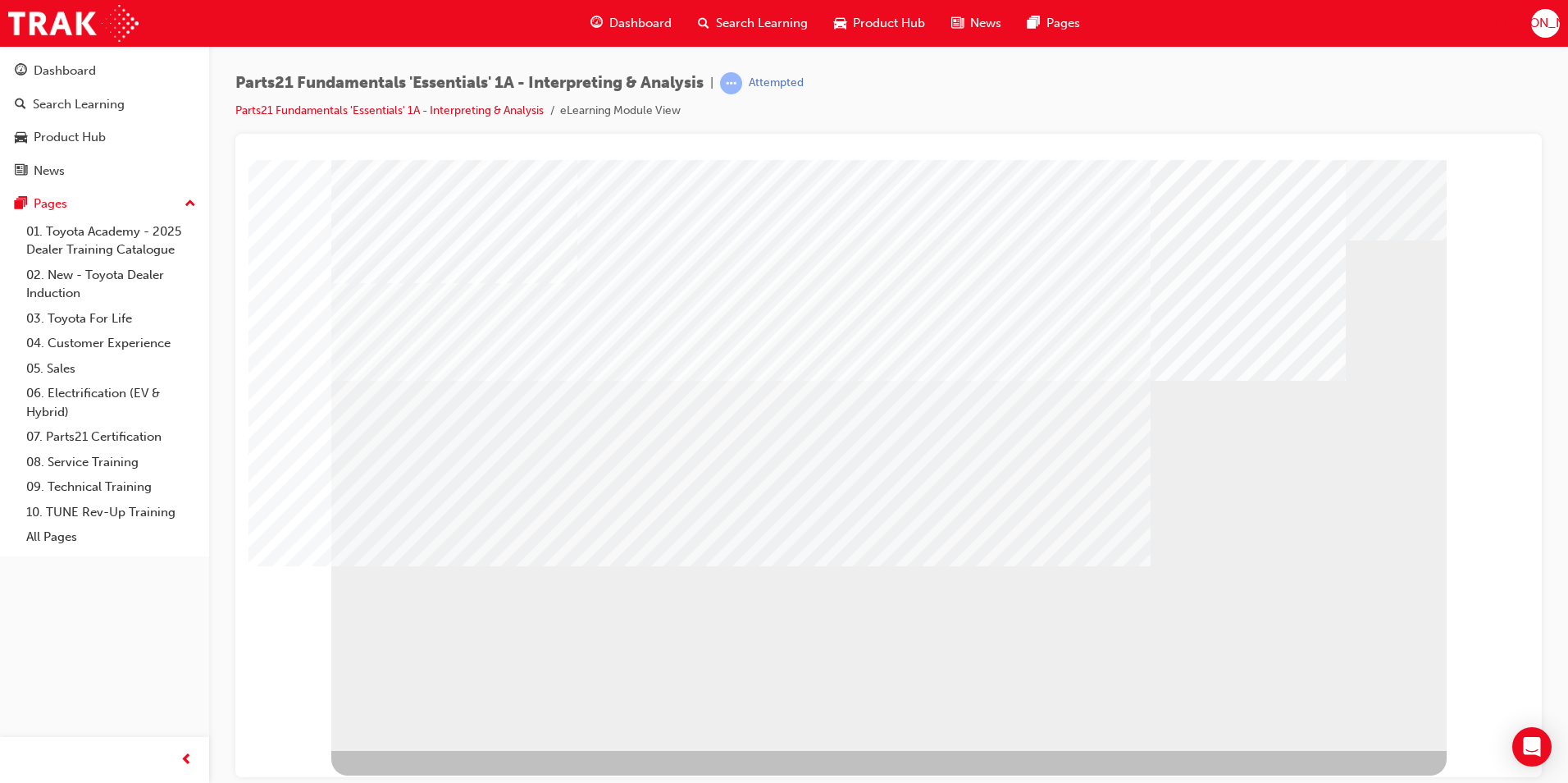
click at [1298, 103] on div "Parts21 Fundamentals 'Essentials' 1A - Interpreting & Analysis | Attempted Part…" at bounding box center [889, 103] width 1307 height 61
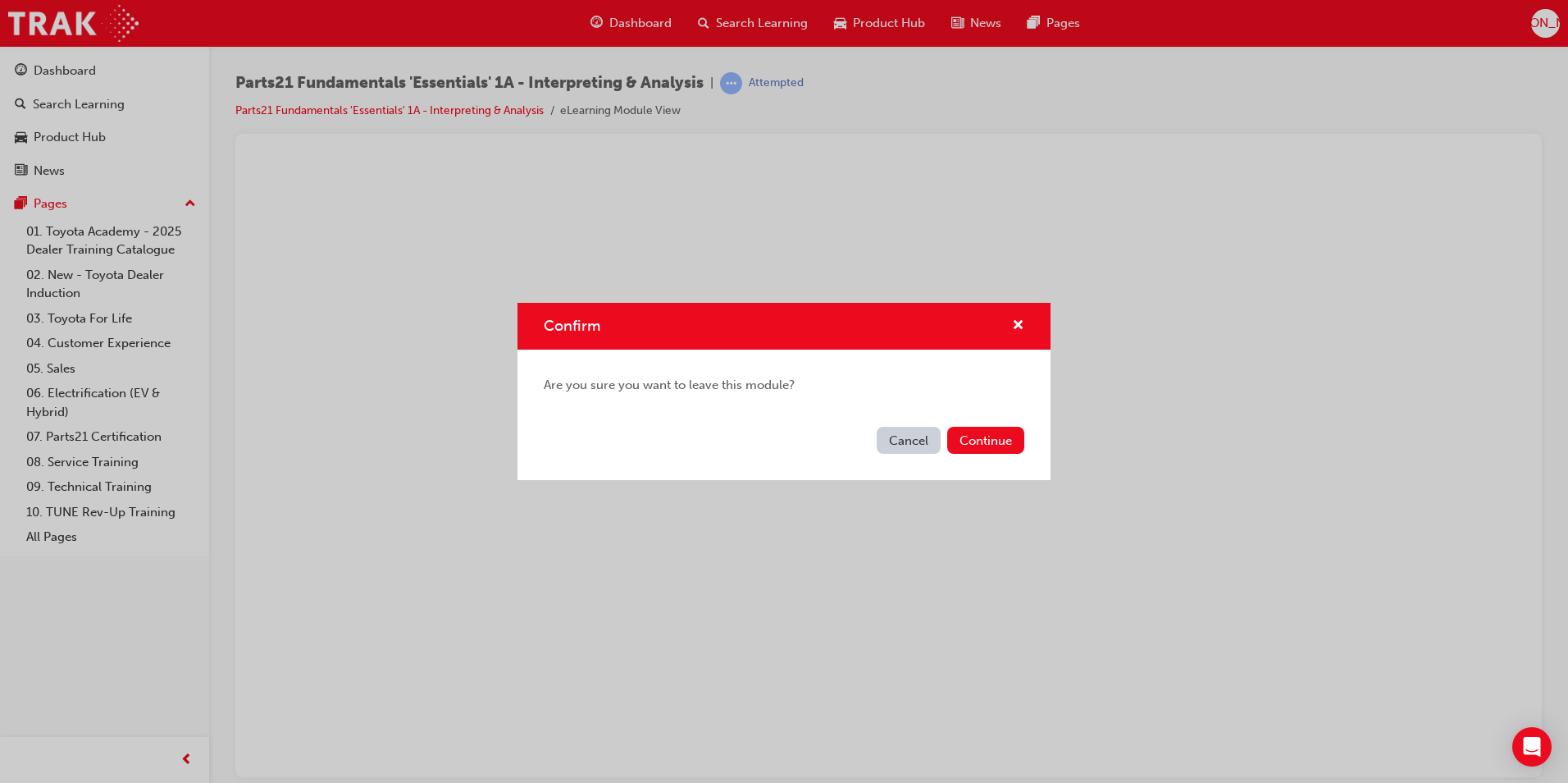
drag, startPoint x: 1001, startPoint y: 445, endPoint x: 880, endPoint y: 457, distance: 121.6
click at [880, 457] on div "Cancel Continue" at bounding box center [784, 450] width 533 height 60
click at [890, 441] on button "Cancel" at bounding box center [908, 440] width 64 height 27
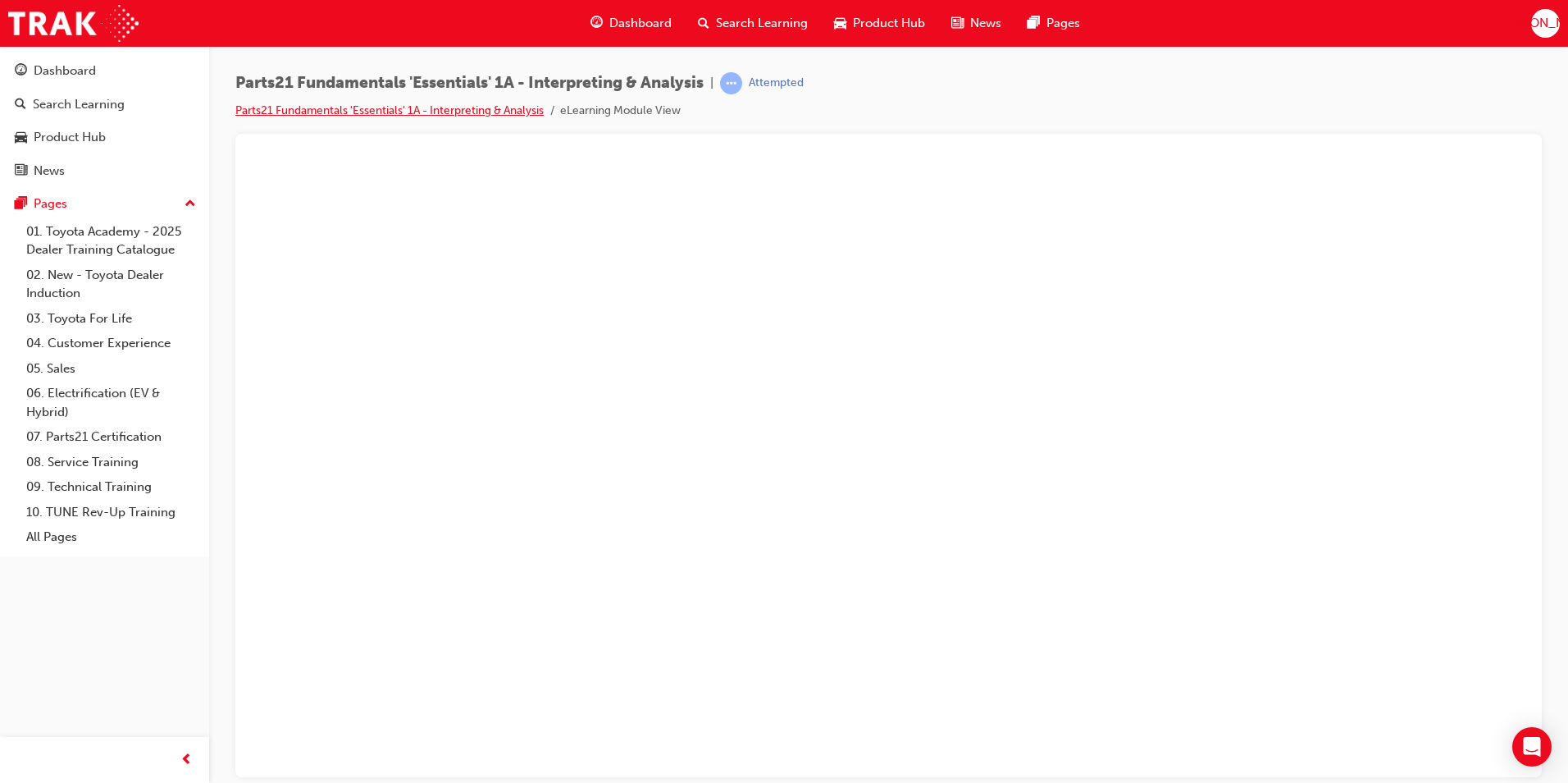
click at [325, 113] on link "Parts21 Fundamentals 'Essentials' 1A - Interpreting & Analysis" at bounding box center [390, 110] width 309 height 14
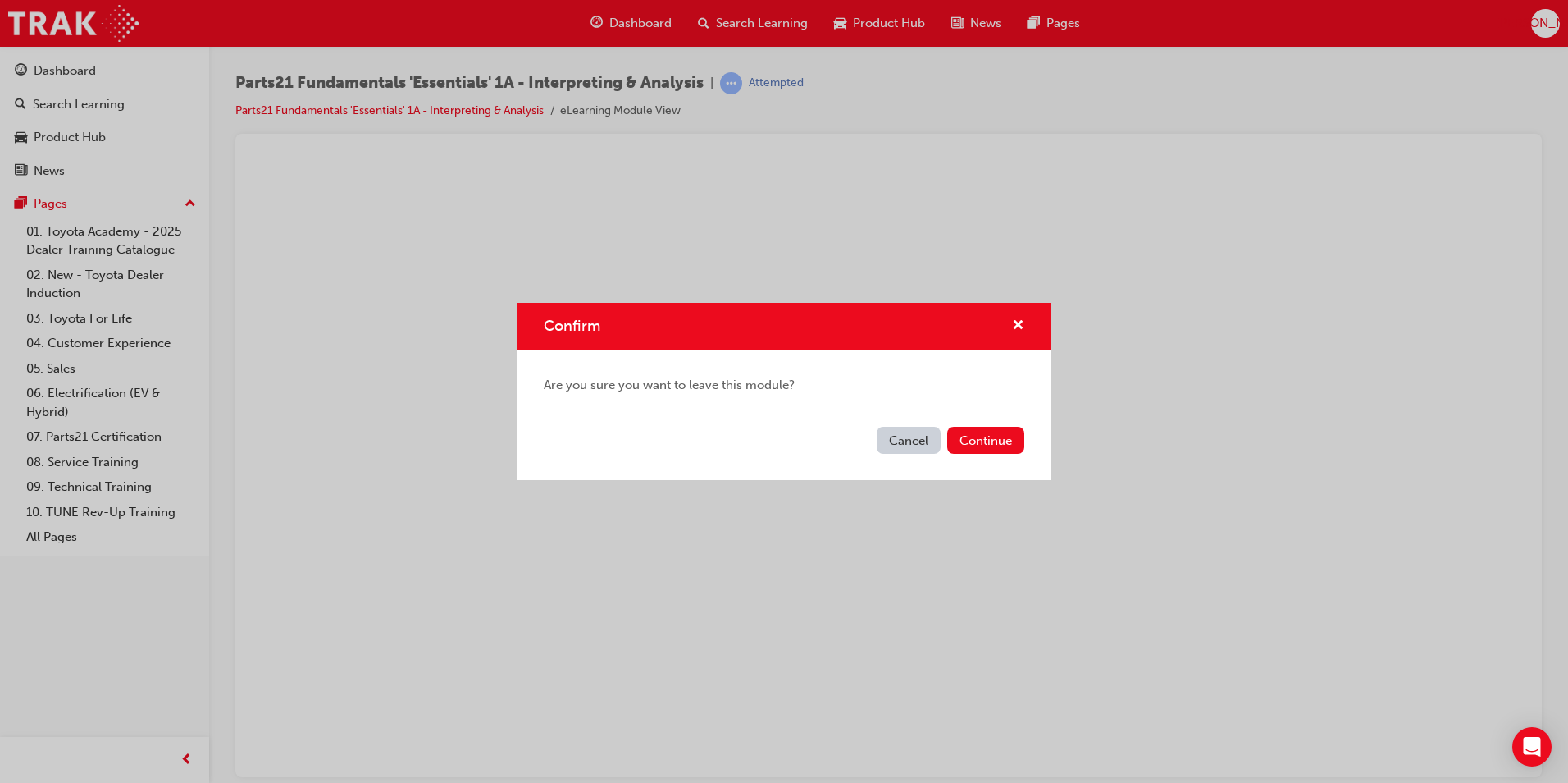
drag, startPoint x: 917, startPoint y: 430, endPoint x: 692, endPoint y: 275, distance: 273.2
click at [917, 430] on button "Cancel" at bounding box center [908, 440] width 64 height 27
click at [899, 428] on button "Cancel" at bounding box center [908, 440] width 64 height 27
click at [1011, 438] on button "Continue" at bounding box center [986, 440] width 77 height 27
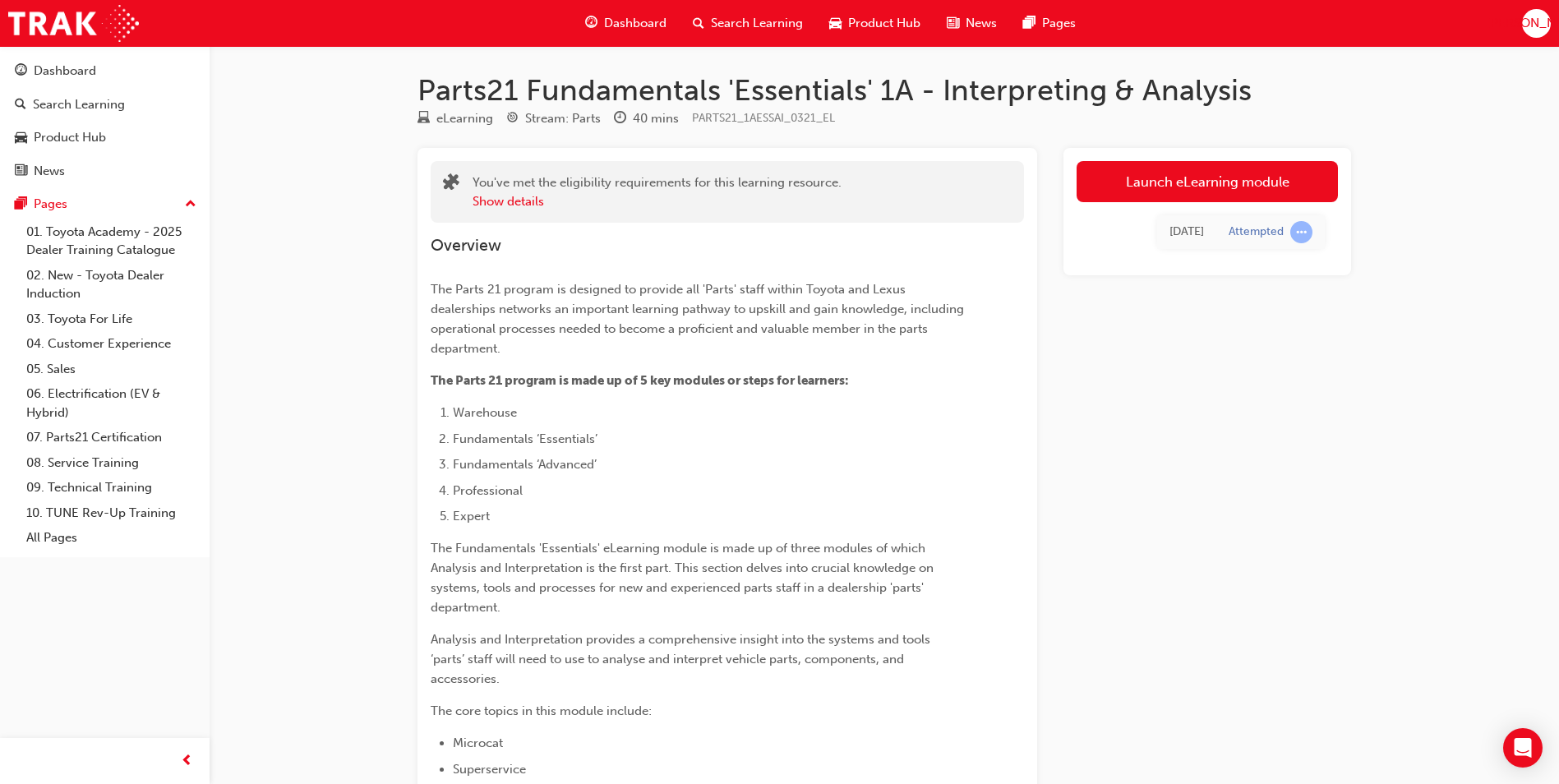
click at [1236, 181] on link "Launch eLearning module" at bounding box center [1208, 181] width 262 height 41
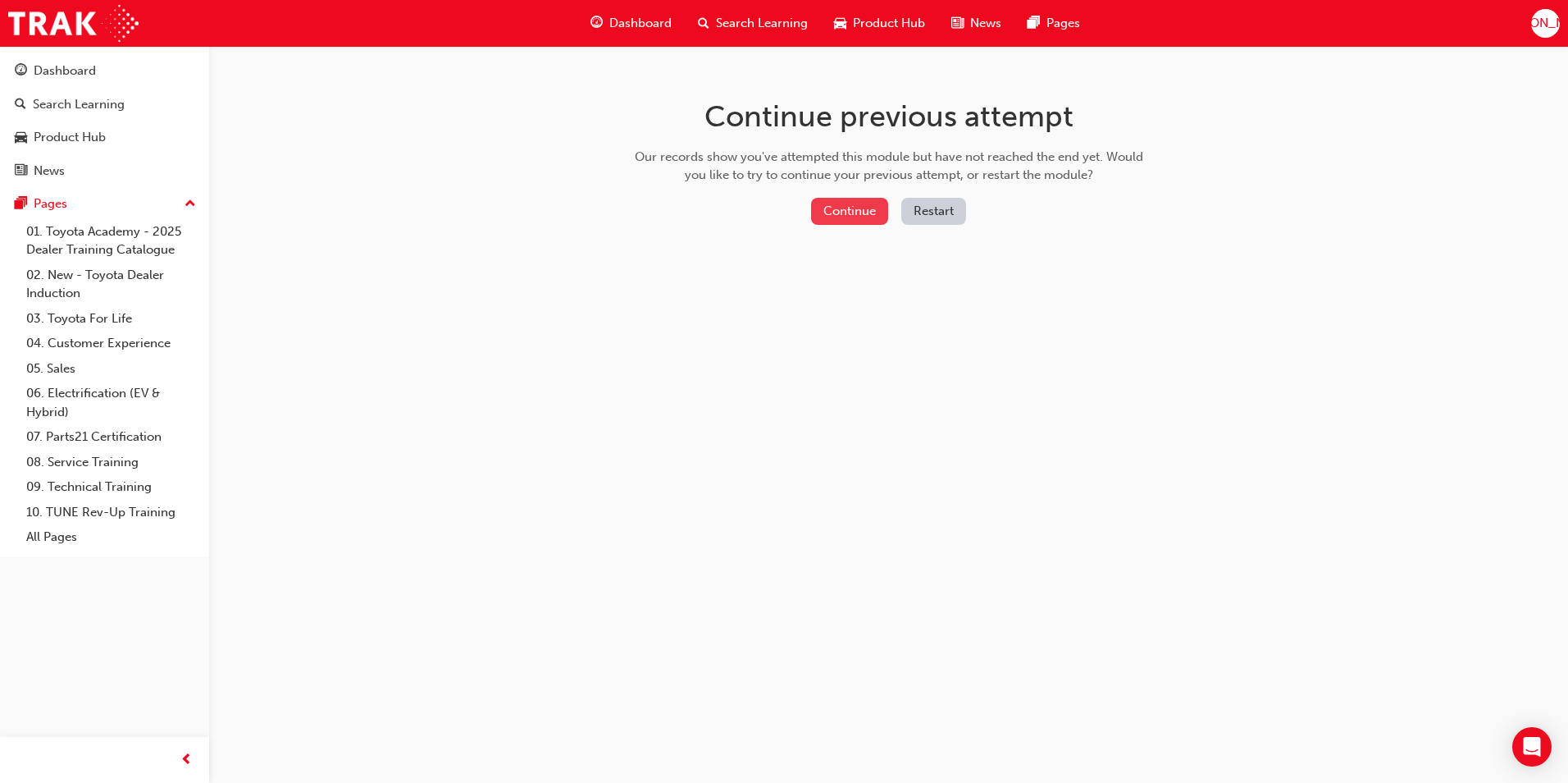
click at [869, 210] on button "Continue" at bounding box center [850, 211] width 77 height 27
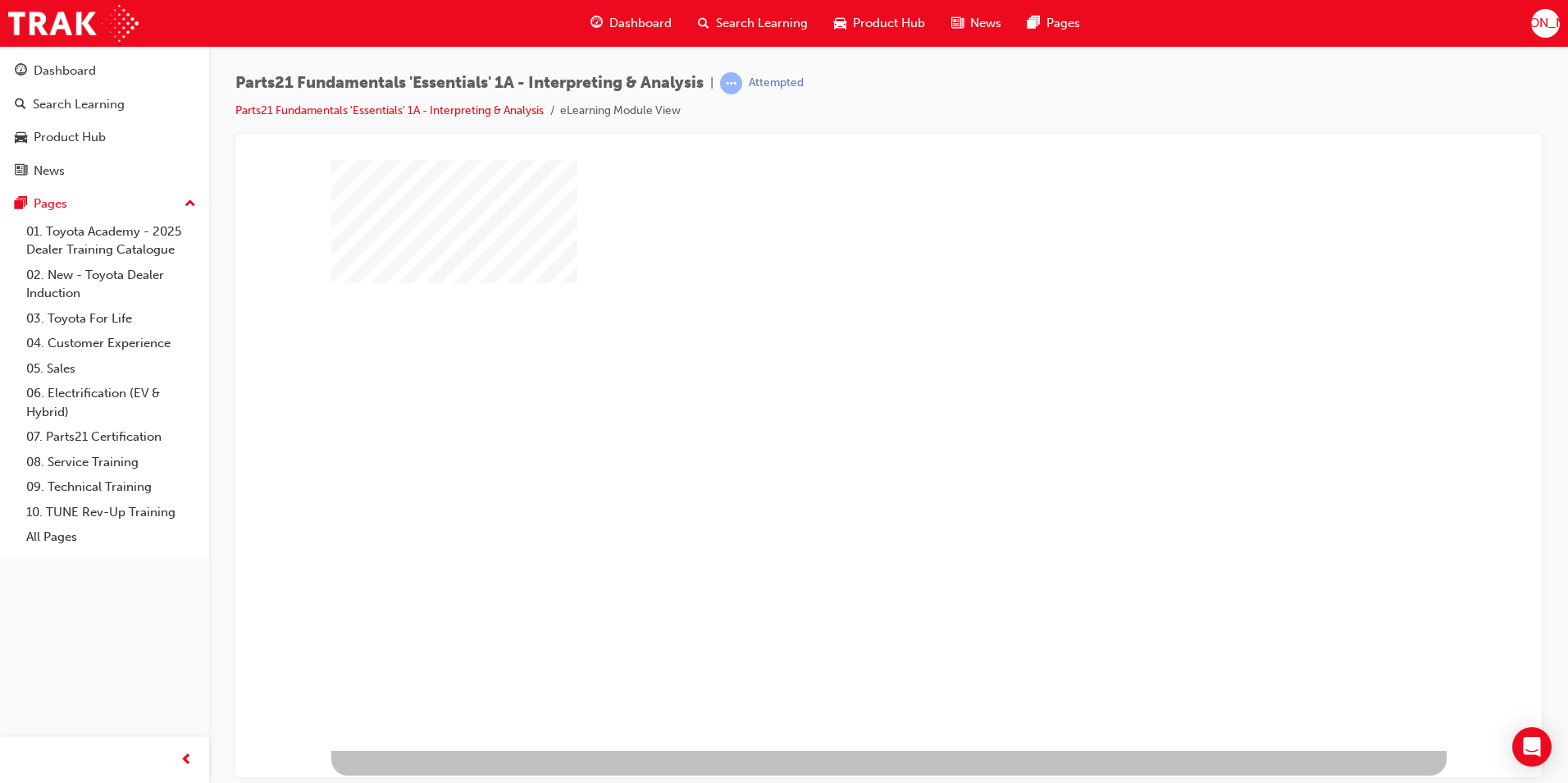
click at [841, 407] on div "play" at bounding box center [841, 407] width 0 height 0
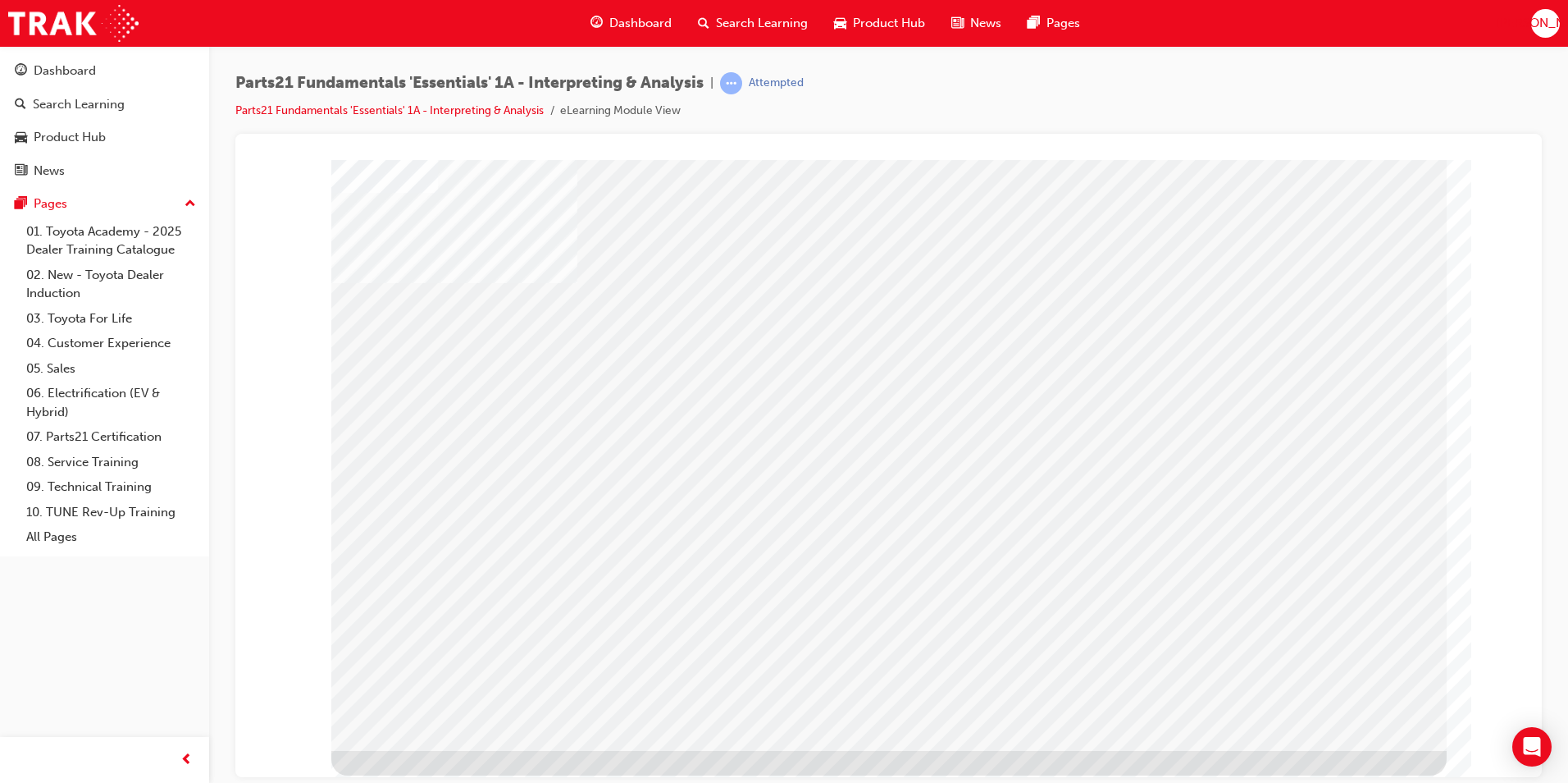
drag, startPoint x: 1362, startPoint y: 634, endPoint x: 1293, endPoint y: 812, distance: 190.9
drag, startPoint x: 1293, startPoint y: 812, endPoint x: 1486, endPoint y: 262, distance: 582.9
click at [1486, 166] on div at bounding box center [889, 166] width 1267 height 0
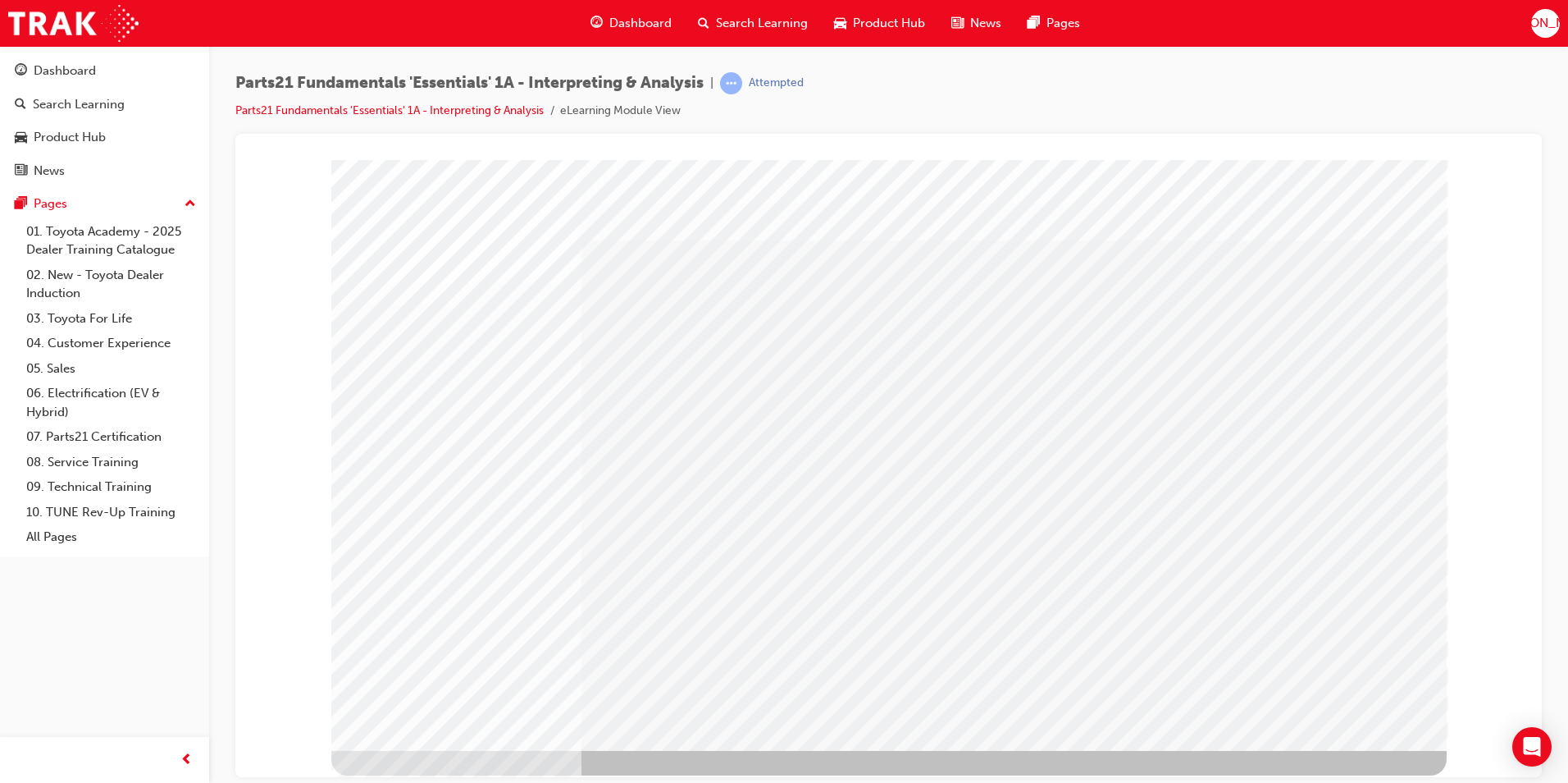
click at [1529, 166] on html "Loading..." at bounding box center [889, 162] width 1281 height 6
